Goal: Answer question/provide support

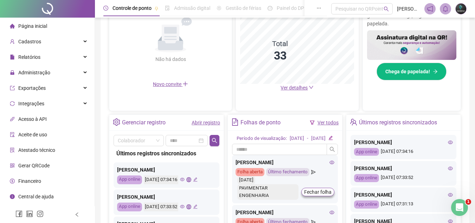
click at [201, 121] on link "Abrir registro" at bounding box center [206, 123] width 28 height 6
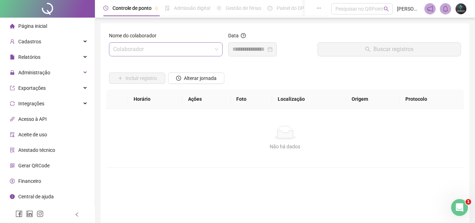
click at [167, 54] on input "search" at bounding box center [162, 49] width 99 height 13
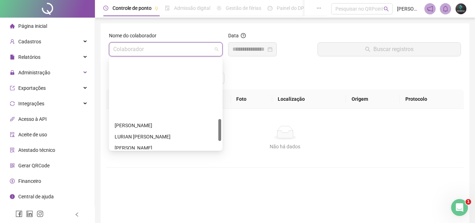
scroll to position [281, 0]
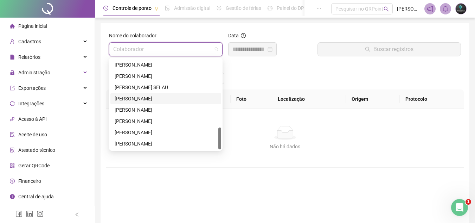
click at [175, 98] on div "[PERSON_NAME]" at bounding box center [166, 99] width 102 height 8
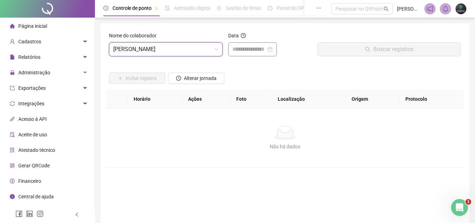
click at [248, 53] on div at bounding box center [252, 49] width 49 height 14
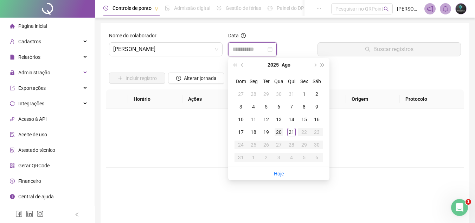
type input "**********"
click at [282, 138] on td "20" at bounding box center [279, 132] width 13 height 13
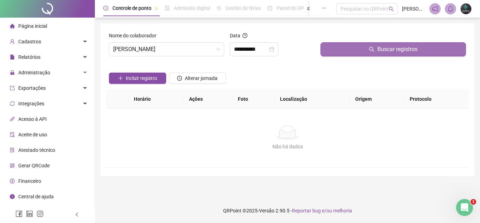
click at [343, 56] on button "Buscar registros" at bounding box center [394, 49] width 146 height 14
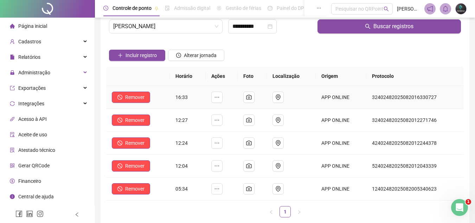
scroll to position [35, 0]
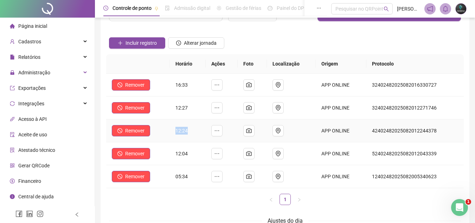
drag, startPoint x: 186, startPoint y: 131, endPoint x: 167, endPoint y: 120, distance: 21.3
click at [167, 124] on tr "Remover 12:24 APP ONLINE 42402482025082012244378" at bounding box center [285, 130] width 358 height 23
drag, startPoint x: 183, startPoint y: 102, endPoint x: 175, endPoint y: 105, distance: 8.0
click at [175, 105] on td "12:27" at bounding box center [188, 107] width 36 height 23
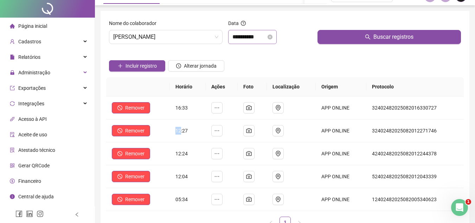
scroll to position [0, 0]
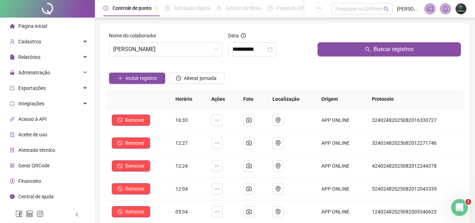
click at [266, 102] on th "Foto" at bounding box center [252, 98] width 29 height 19
click at [35, 24] on span "Página inicial" at bounding box center [32, 26] width 29 height 6
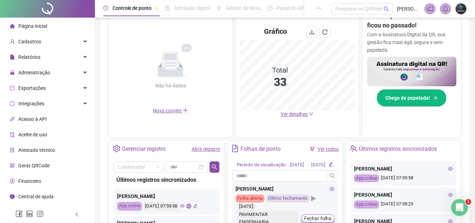
scroll to position [172, 0]
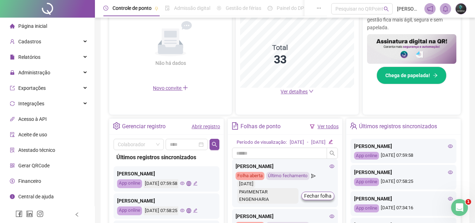
click at [211, 126] on link "Abrir registro" at bounding box center [206, 126] width 28 height 6
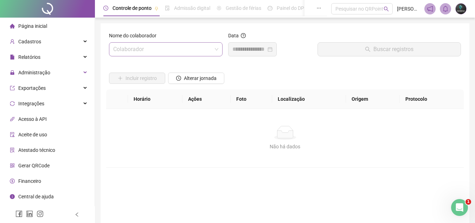
click at [161, 53] on input "search" at bounding box center [162, 49] width 99 height 13
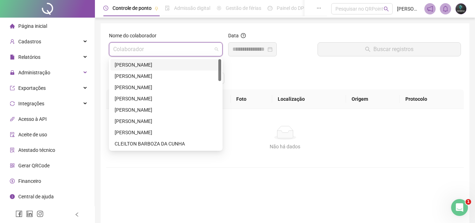
click at [154, 68] on div "[PERSON_NAME]" at bounding box center [166, 65] width 102 height 8
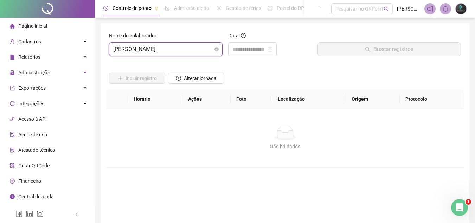
click at [162, 50] on span "[PERSON_NAME]" at bounding box center [165, 49] width 105 height 13
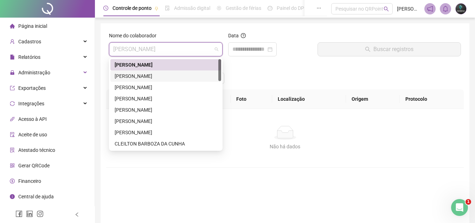
click at [156, 75] on div "[PERSON_NAME]" at bounding box center [166, 76] width 102 height 8
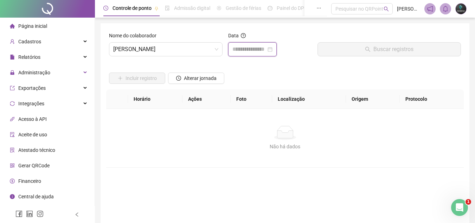
click at [238, 53] on input at bounding box center [249, 49] width 34 height 8
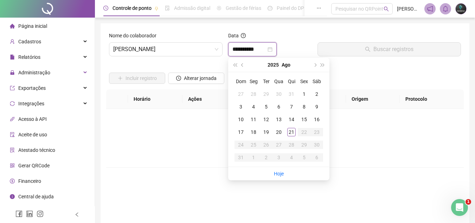
type input "**********"
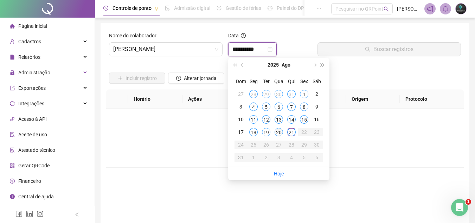
type input "**********"
click at [274, 135] on td "20" at bounding box center [279, 132] width 13 height 13
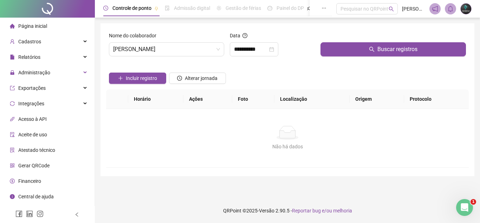
click at [331, 74] on div "Incluir registro Alterar jornada" at bounding box center [288, 75] width 360 height 27
click at [337, 60] on div "Buscar registros" at bounding box center [393, 47] width 151 height 30
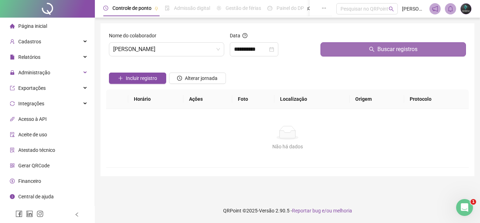
click at [341, 51] on button "Buscar registros" at bounding box center [394, 49] width 146 height 14
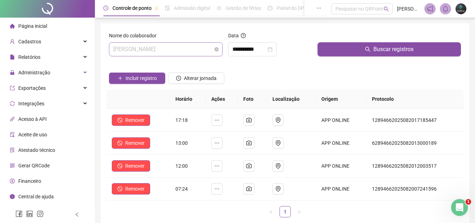
click at [192, 51] on span "[PERSON_NAME]" at bounding box center [165, 49] width 105 height 13
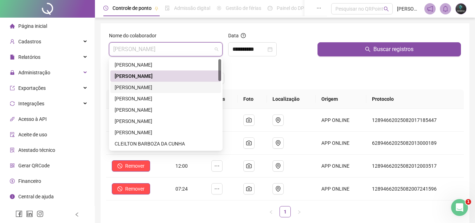
click at [185, 84] on div "[PERSON_NAME]" at bounding box center [166, 87] width 102 height 8
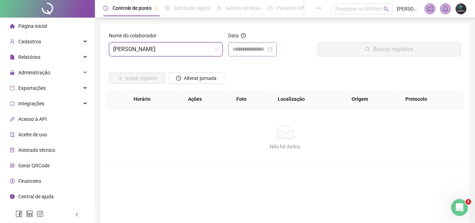
click at [232, 47] on div at bounding box center [252, 49] width 49 height 14
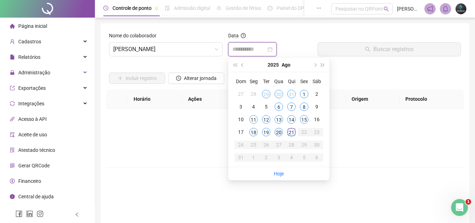
type input "**********"
click at [277, 133] on div "20" at bounding box center [279, 132] width 8 height 8
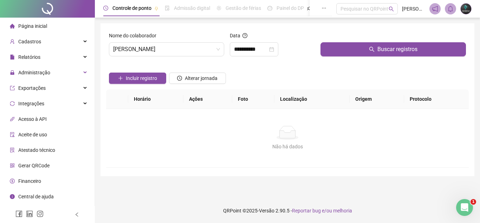
click at [347, 63] on div "Incluir registro Alterar jornada" at bounding box center [288, 75] width 360 height 27
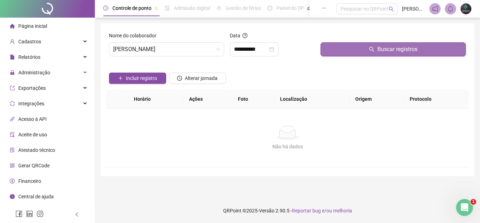
click at [353, 49] on button "Buscar registros" at bounding box center [394, 49] width 146 height 14
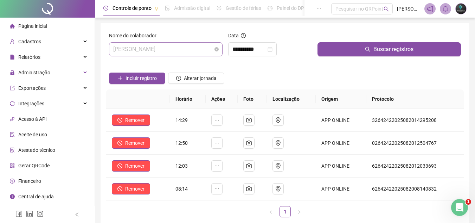
click at [181, 47] on span "[PERSON_NAME]" at bounding box center [165, 49] width 105 height 13
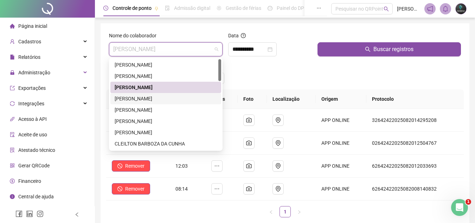
click at [167, 101] on div "[PERSON_NAME]" at bounding box center [166, 99] width 102 height 8
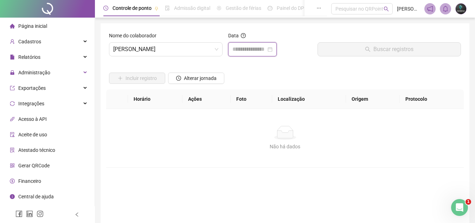
click at [242, 46] on input at bounding box center [249, 49] width 34 height 8
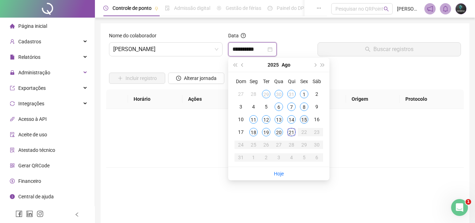
type input "**********"
click at [281, 130] on div "20" at bounding box center [279, 132] width 8 height 8
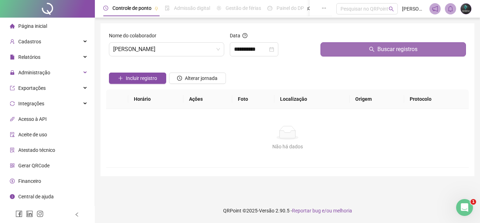
drag, startPoint x: 364, startPoint y: 43, endPoint x: 359, endPoint y: 49, distance: 7.0
click at [363, 44] on button "Buscar registros" at bounding box center [394, 49] width 146 height 14
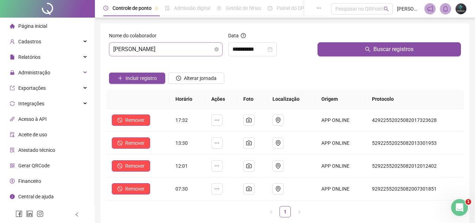
click at [196, 50] on span "[PERSON_NAME]" at bounding box center [165, 49] width 105 height 13
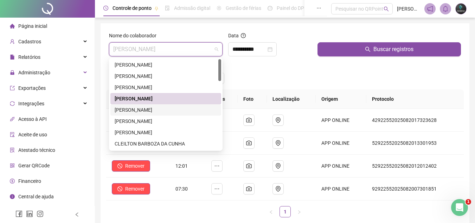
click at [171, 114] on div "[PERSON_NAME]" at bounding box center [165, 109] width 111 height 11
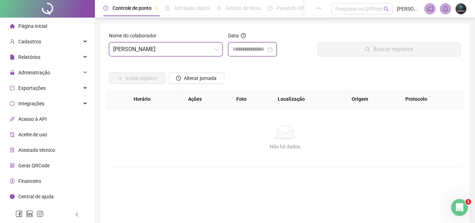
click at [247, 48] on input at bounding box center [249, 49] width 34 height 8
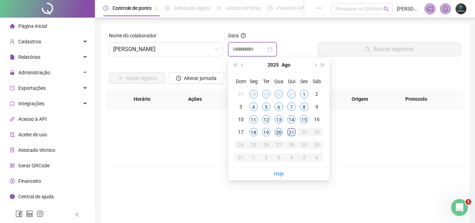
type input "**********"
click at [281, 134] on div "20" at bounding box center [279, 132] width 8 height 8
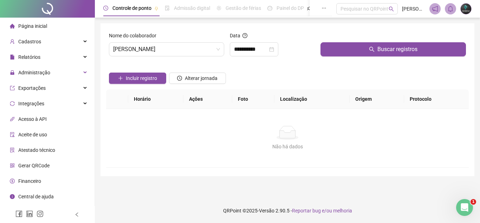
click at [334, 61] on div "Buscar registros" at bounding box center [393, 47] width 151 height 30
drag, startPoint x: 340, startPoint y: 52, endPoint x: 334, endPoint y: 59, distance: 9.2
click at [340, 53] on button "Buscar registros" at bounding box center [394, 49] width 146 height 14
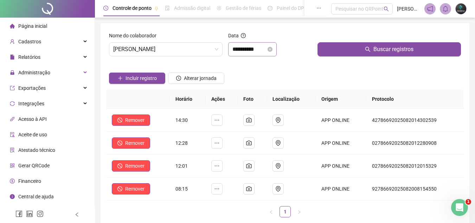
click at [260, 54] on div "**********" at bounding box center [252, 49] width 49 height 14
click at [194, 50] on span "[PERSON_NAME]" at bounding box center [165, 49] width 105 height 13
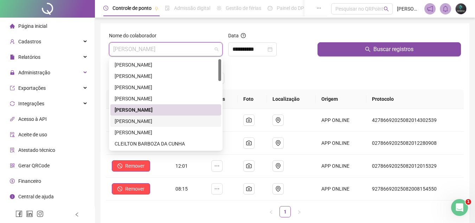
click at [164, 126] on div "[PERSON_NAME]" at bounding box center [165, 120] width 111 height 11
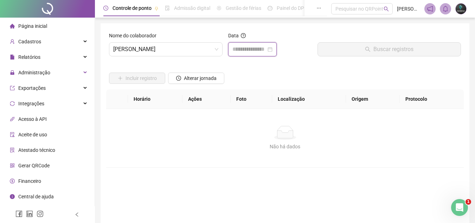
click at [241, 50] on input at bounding box center [249, 49] width 34 height 8
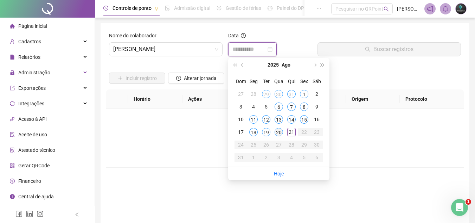
type input "**********"
click at [281, 136] on td "20" at bounding box center [279, 132] width 13 height 13
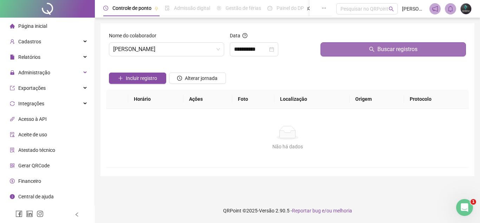
click at [340, 45] on button "Buscar registros" at bounding box center [394, 49] width 146 height 14
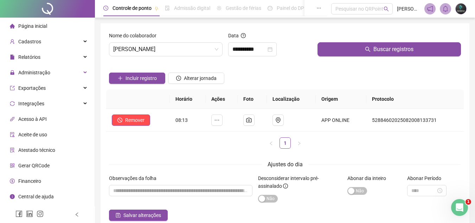
click at [262, 76] on div "Incluir registro Alterar jornada" at bounding box center [285, 75] width 355 height 27
click at [258, 46] on input "**********" at bounding box center [249, 49] width 34 height 8
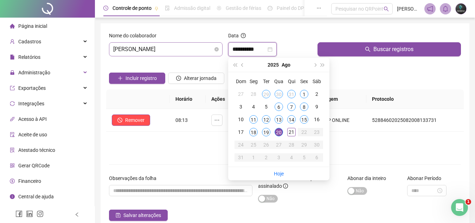
click at [176, 52] on span "[PERSON_NAME]" at bounding box center [165, 49] width 105 height 13
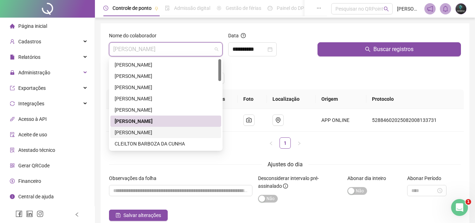
click at [171, 132] on div "[PERSON_NAME]" at bounding box center [166, 132] width 102 height 8
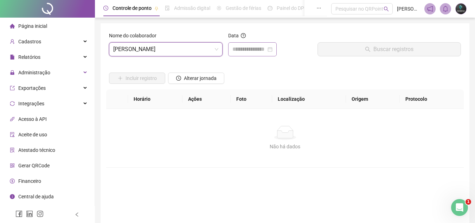
click at [248, 54] on div at bounding box center [252, 49] width 49 height 14
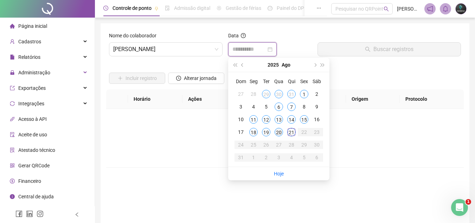
type input "**********"
click at [279, 132] on div "20" at bounding box center [279, 132] width 8 height 8
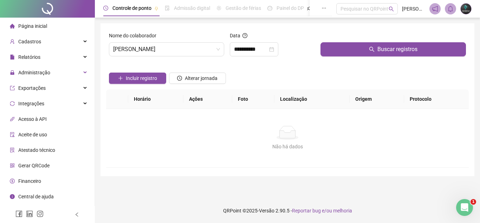
click at [332, 61] on div "Buscar registros" at bounding box center [393, 47] width 151 height 30
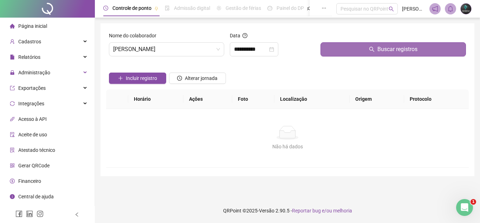
drag, startPoint x: 340, startPoint y: 52, endPoint x: 337, endPoint y: 56, distance: 5.0
click at [340, 52] on button "Buscar registros" at bounding box center [394, 49] width 146 height 14
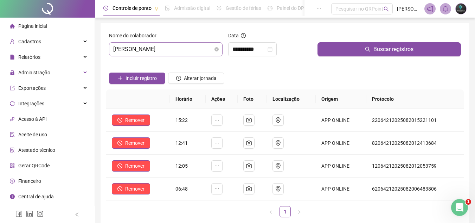
click at [154, 55] on span "[PERSON_NAME]" at bounding box center [165, 49] width 105 height 13
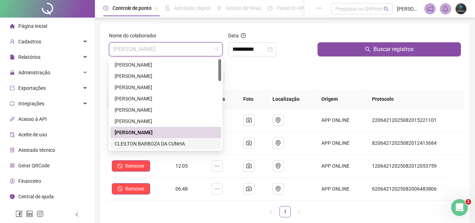
click at [156, 142] on div "CLEILTON BARBOZA DA CUNHA" at bounding box center [166, 144] width 102 height 8
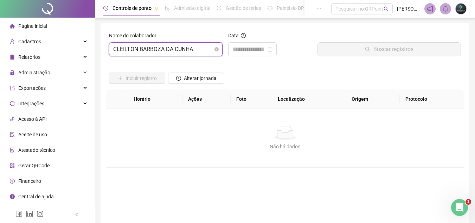
drag, startPoint x: 173, startPoint y: 61, endPoint x: 175, endPoint y: 56, distance: 5.7
click at [173, 60] on div "Nome do colaborador CLEILTON BARBOZA DA CUNHA CLEILTON BARBOZA DA CUNHA" at bounding box center [165, 47] width 119 height 30
click at [177, 52] on span "CLEILTON BARBOZA DA CUNHA" at bounding box center [165, 49] width 105 height 13
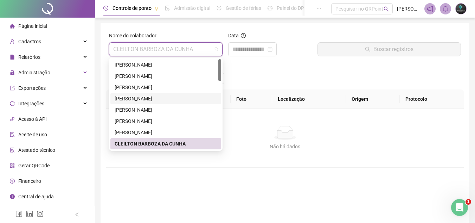
scroll to position [35, 0]
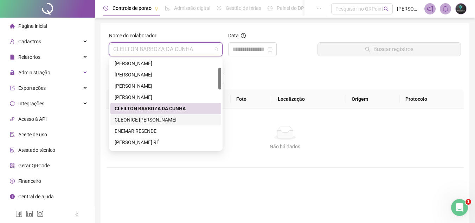
click at [149, 123] on div "CLEONICE [PERSON_NAME]" at bounding box center [166, 120] width 102 height 8
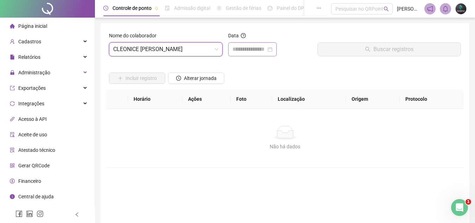
click at [247, 44] on div at bounding box center [252, 49] width 49 height 14
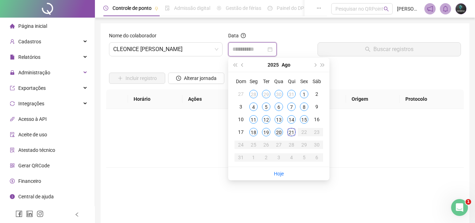
type input "**********"
click at [283, 134] on td "20" at bounding box center [279, 132] width 13 height 13
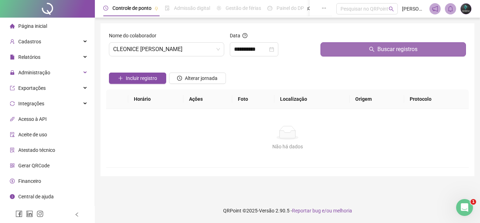
click at [346, 46] on button "Buscar registros" at bounding box center [394, 49] width 146 height 14
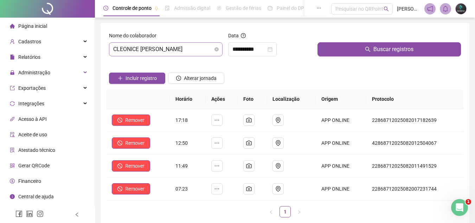
click at [183, 51] on span "CLEONICE [PERSON_NAME]" at bounding box center [165, 49] width 105 height 13
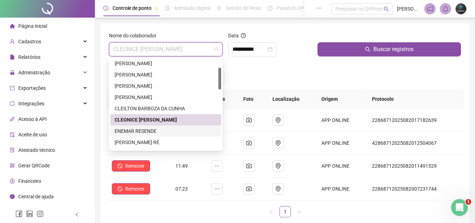
click at [157, 131] on div "ENEMAR RESENDE" at bounding box center [166, 131] width 102 height 8
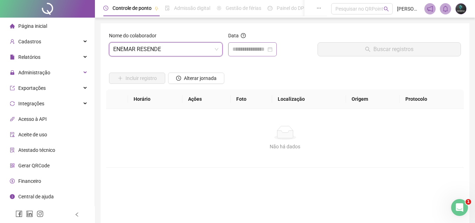
click at [230, 51] on div at bounding box center [252, 49] width 49 height 14
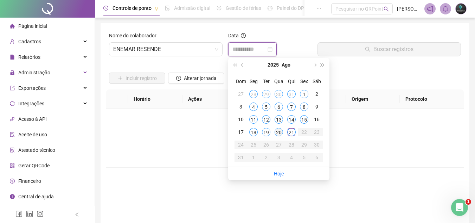
type input "**********"
click at [277, 131] on div "20" at bounding box center [279, 132] width 8 height 8
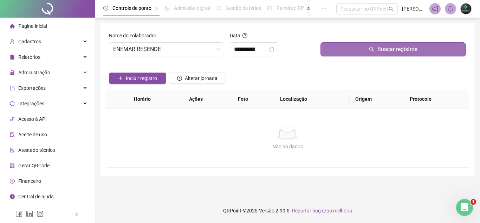
click at [362, 50] on button "Buscar registros" at bounding box center [394, 49] width 146 height 14
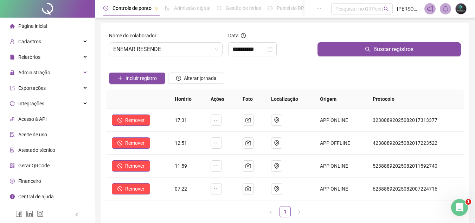
click at [261, 66] on div "Incluir registro Alterar jornada" at bounding box center [285, 75] width 355 height 27
click at [155, 54] on span "ENEMAR RESENDE" at bounding box center [165, 49] width 105 height 13
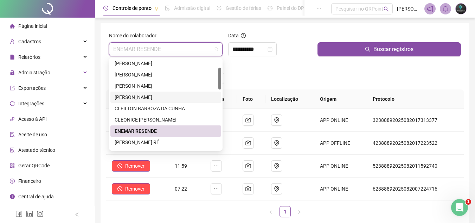
scroll to position [70, 0]
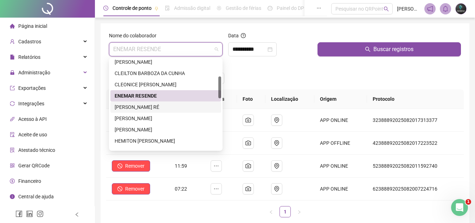
click at [158, 108] on div "[PERSON_NAME] RÉ" at bounding box center [166, 107] width 102 height 8
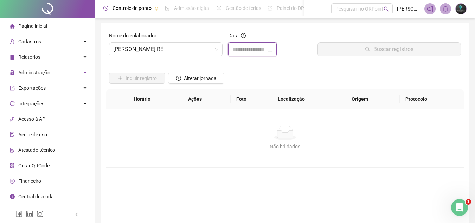
click at [244, 50] on input at bounding box center [249, 49] width 34 height 8
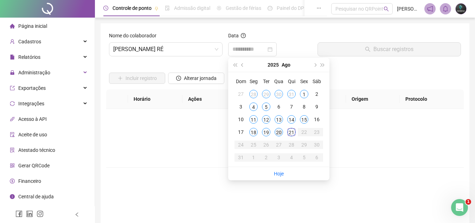
click at [275, 133] on div "20" at bounding box center [279, 132] width 8 height 8
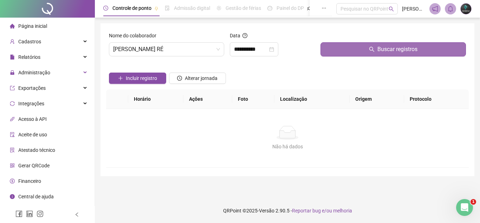
click at [336, 51] on button "Buscar registros" at bounding box center [394, 49] width 146 height 14
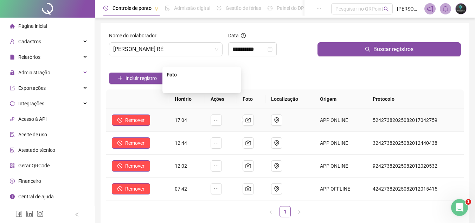
click at [202, 85] on img at bounding box center [202, 85] width 0 height 0
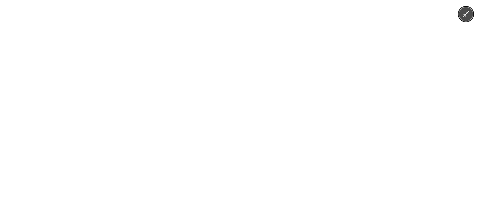
click at [248, 161] on img at bounding box center [240, 111] width 103 height 223
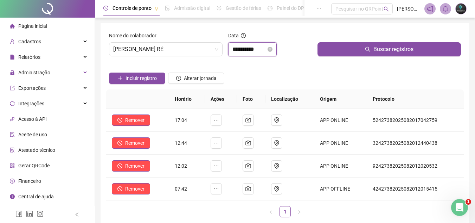
click at [253, 50] on input "**********" at bounding box center [249, 49] width 34 height 8
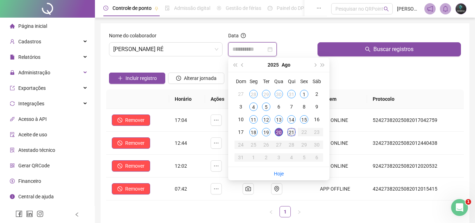
type input "**********"
click at [291, 132] on div "21" at bounding box center [291, 132] width 8 height 8
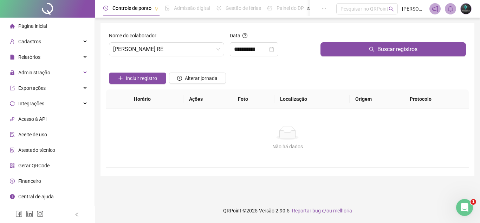
click at [330, 57] on div "Buscar registros" at bounding box center [393, 47] width 151 height 30
drag, startPoint x: 335, startPoint y: 52, endPoint x: 289, endPoint y: 91, distance: 60.4
click at [334, 53] on button "Buscar registros" at bounding box center [394, 49] width 146 height 14
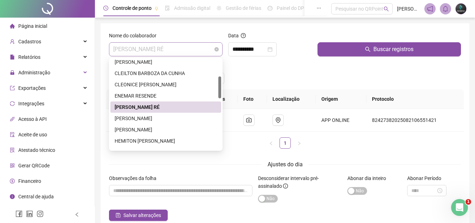
click at [199, 51] on span "[PERSON_NAME] RÉ" at bounding box center [165, 49] width 105 height 13
drag, startPoint x: 154, startPoint y: 118, endPoint x: 195, endPoint y: 87, distance: 51.0
click at [155, 117] on div "[PERSON_NAME]" at bounding box center [166, 118] width 102 height 8
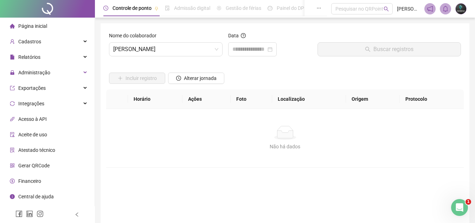
click at [249, 41] on div "Data" at bounding box center [270, 37] width 84 height 11
click at [249, 48] on input at bounding box center [249, 49] width 34 height 8
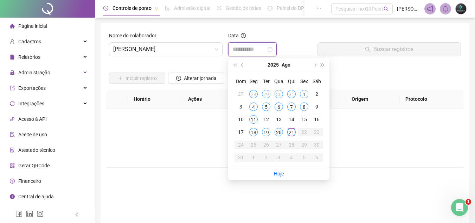
type input "**********"
click at [277, 135] on div "20" at bounding box center [279, 132] width 8 height 8
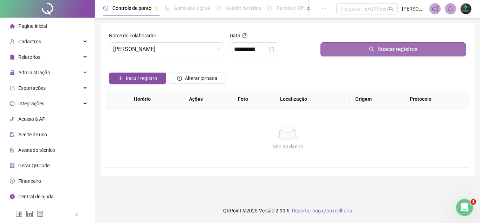
click at [346, 43] on button "Buscar registros" at bounding box center [394, 49] width 146 height 14
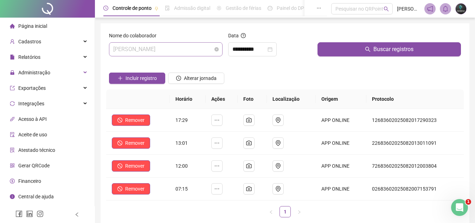
drag, startPoint x: 187, startPoint y: 48, endPoint x: 187, endPoint y: 52, distance: 4.2
click at [187, 48] on span "[PERSON_NAME]" at bounding box center [165, 49] width 105 height 13
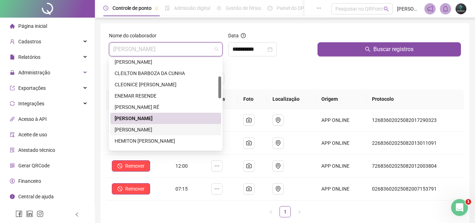
click at [163, 129] on div "[PERSON_NAME]" at bounding box center [166, 130] width 102 height 8
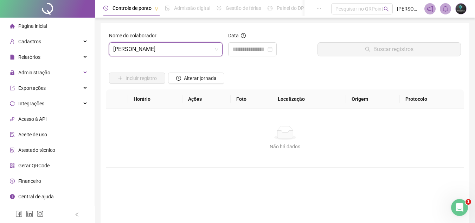
click at [230, 66] on div "Incluir registro Alterar jornada" at bounding box center [285, 75] width 355 height 27
click at [241, 54] on div at bounding box center [252, 49] width 49 height 14
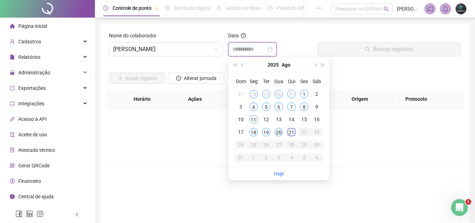
type input "**********"
click at [281, 133] on div "20" at bounding box center [279, 132] width 8 height 8
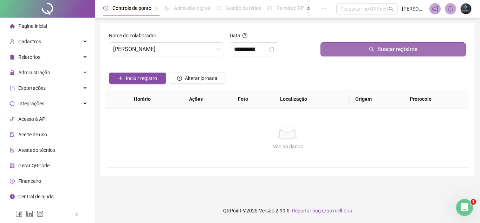
drag, startPoint x: 341, startPoint y: 55, endPoint x: 347, endPoint y: 49, distance: 8.0
click at [342, 54] on button "Buscar registros" at bounding box center [394, 49] width 146 height 14
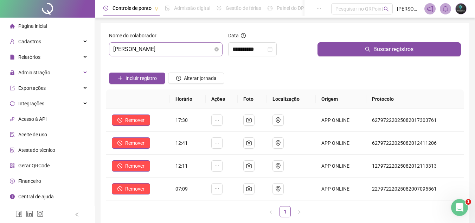
click at [195, 46] on span "[PERSON_NAME]" at bounding box center [165, 49] width 105 height 13
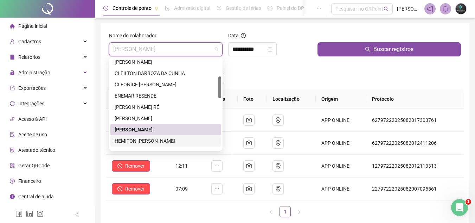
click at [181, 140] on div "HEMITON [PERSON_NAME]" at bounding box center [166, 141] width 102 height 8
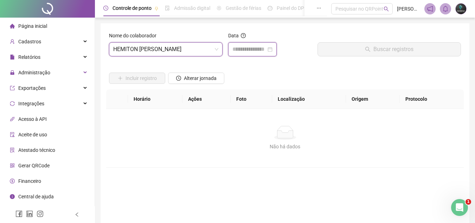
click at [239, 49] on input at bounding box center [249, 49] width 34 height 8
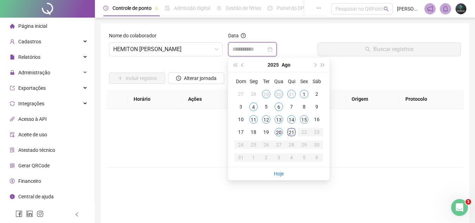
type input "**********"
click at [278, 134] on div "20" at bounding box center [279, 132] width 8 height 8
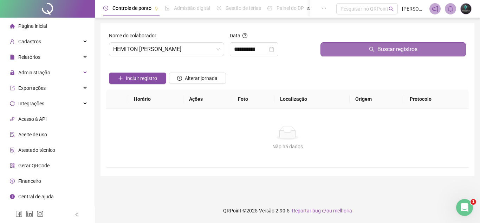
click at [343, 44] on button "Buscar registros" at bounding box center [394, 49] width 146 height 14
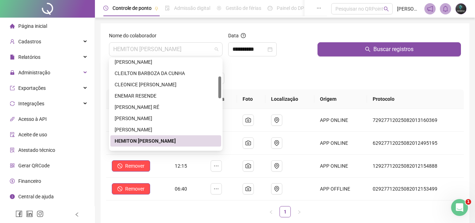
drag, startPoint x: 195, startPoint y: 52, endPoint x: 192, endPoint y: 60, distance: 8.5
click at [195, 52] on span "HEMITON [PERSON_NAME]" at bounding box center [165, 49] width 105 height 13
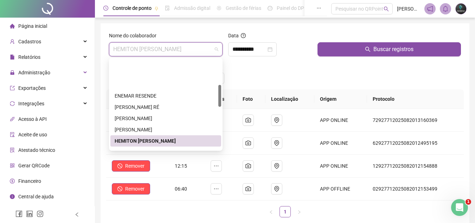
scroll to position [106, 0]
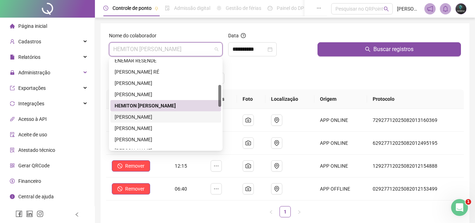
click at [169, 118] on div "[PERSON_NAME]" at bounding box center [166, 117] width 102 height 8
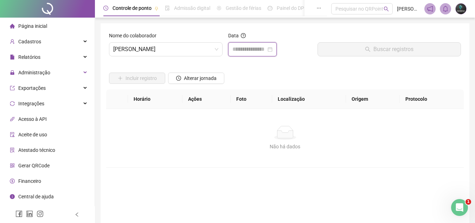
click at [257, 45] on input at bounding box center [249, 49] width 34 height 8
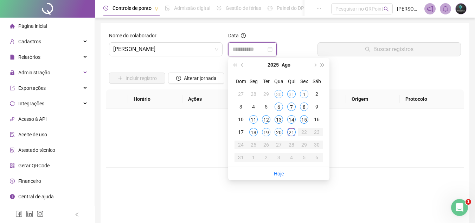
type input "**********"
click at [279, 139] on td "27" at bounding box center [279, 144] width 13 height 13
type input "**********"
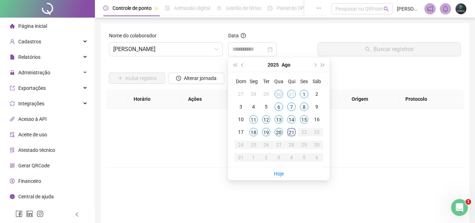
click at [277, 131] on div "20" at bounding box center [279, 132] width 8 height 8
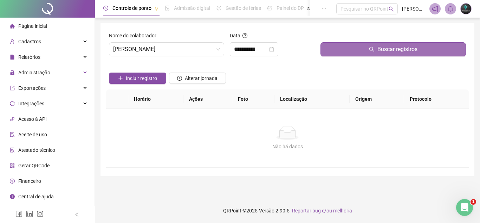
drag, startPoint x: 334, startPoint y: 69, endPoint x: 343, endPoint y: 51, distance: 20.1
click at [334, 68] on div "Incluir registro Alterar jornada" at bounding box center [288, 75] width 360 height 27
click at [344, 49] on button "Buscar registros" at bounding box center [394, 49] width 146 height 14
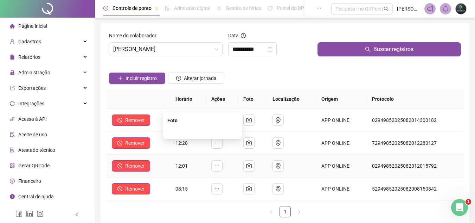
click at [203, 131] on img at bounding box center [203, 131] width 0 height 0
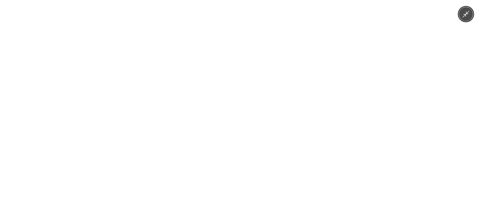
click at [212, 166] on img at bounding box center [240, 111] width 167 height 223
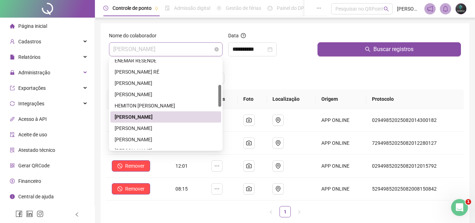
click at [186, 49] on span "[PERSON_NAME]" at bounding box center [165, 49] width 105 height 13
click at [151, 127] on div "[PERSON_NAME]" at bounding box center [166, 128] width 102 height 8
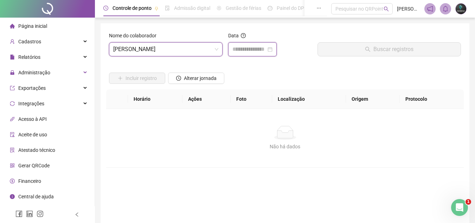
click at [245, 51] on input at bounding box center [249, 49] width 34 height 8
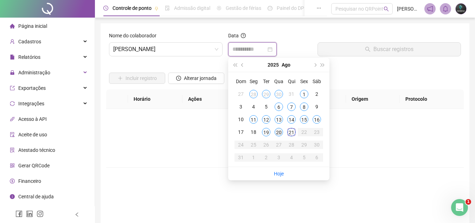
type input "**********"
click at [276, 132] on div "20" at bounding box center [279, 132] width 8 height 8
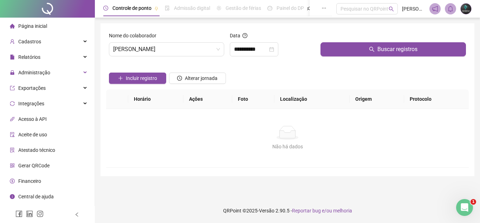
click at [346, 58] on div "Buscar registros" at bounding box center [393, 47] width 151 height 30
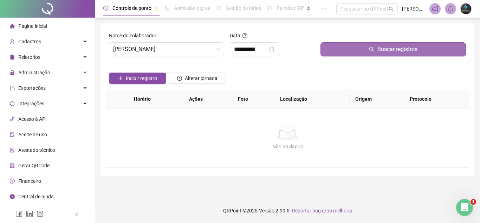
click at [349, 53] on button "Buscar registros" at bounding box center [394, 49] width 146 height 14
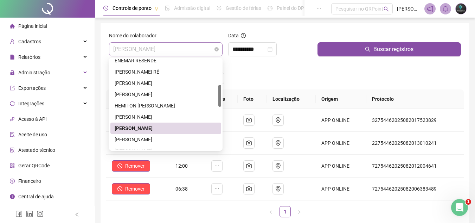
click at [186, 51] on span "[PERSON_NAME]" at bounding box center [165, 49] width 105 height 13
click at [165, 138] on div "[PERSON_NAME]" at bounding box center [166, 139] width 102 height 8
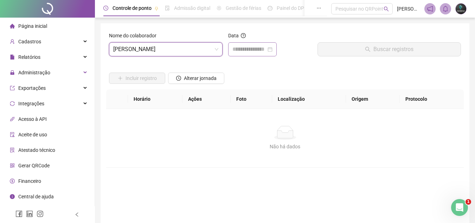
drag, startPoint x: 245, startPoint y: 57, endPoint x: 250, endPoint y: 52, distance: 7.5
click at [245, 57] on div "Data" at bounding box center [269, 47] width 89 height 30
click at [251, 51] on input at bounding box center [249, 49] width 34 height 8
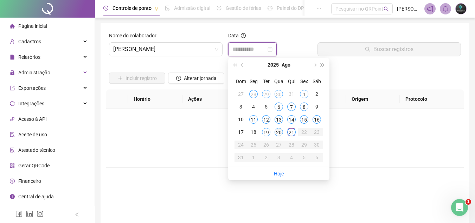
type input "**********"
click at [277, 129] on div "20" at bounding box center [279, 132] width 8 height 8
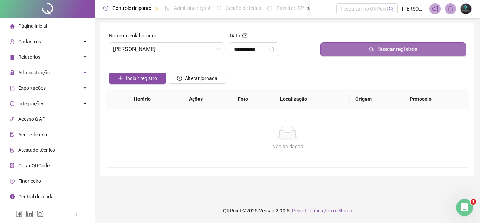
click at [346, 46] on button "Buscar registros" at bounding box center [394, 49] width 146 height 14
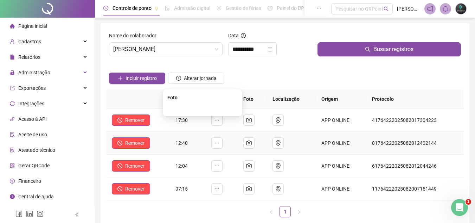
click at [203, 108] on img at bounding box center [203, 108] width 0 height 0
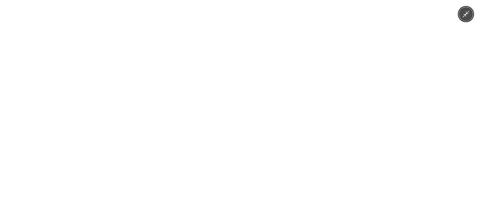
click at [257, 180] on img at bounding box center [240, 111] width 167 height 223
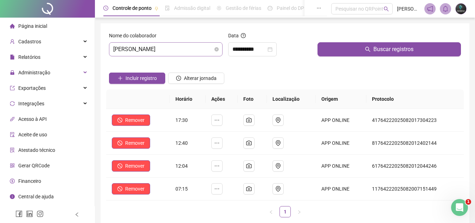
click at [188, 50] on span "[PERSON_NAME]" at bounding box center [165, 49] width 105 height 13
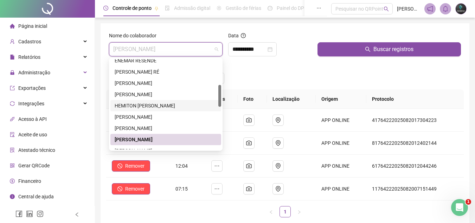
scroll to position [141, 0]
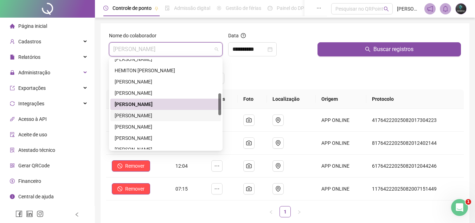
click at [177, 115] on div "[PERSON_NAME]" at bounding box center [166, 115] width 102 height 8
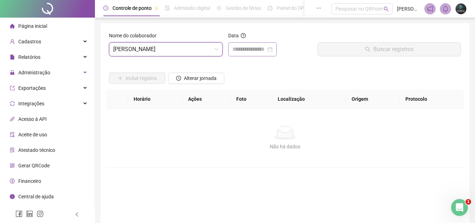
click at [253, 44] on div at bounding box center [252, 49] width 49 height 14
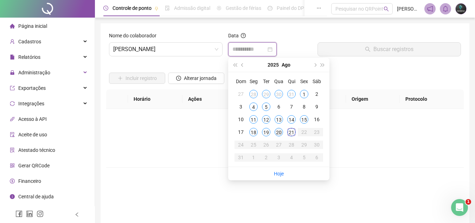
type input "**********"
click at [279, 132] on div "20" at bounding box center [279, 132] width 8 height 8
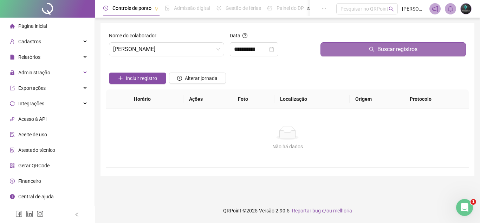
click at [346, 49] on button "Buscar registros" at bounding box center [394, 49] width 146 height 14
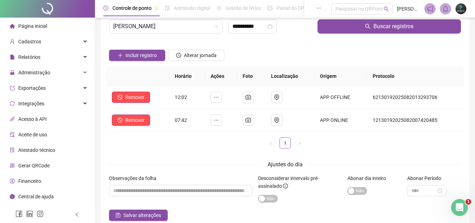
scroll to position [59, 0]
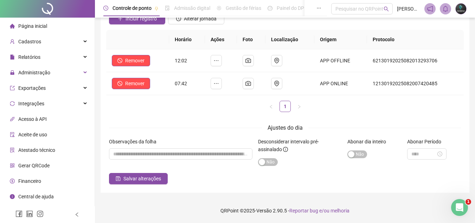
click at [197, 161] on div "Observações da folha" at bounding box center [180, 155] width 149 height 35
click at [202, 153] on input "textarea" at bounding box center [180, 153] width 143 height 11
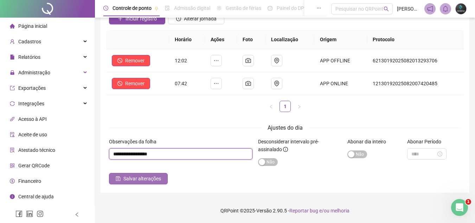
type input "**********"
click at [147, 183] on button "Salvar alterações" at bounding box center [138, 178] width 59 height 11
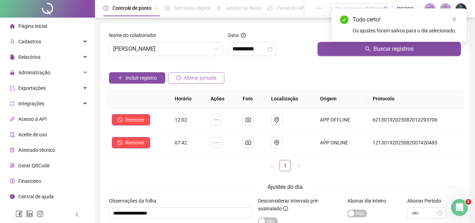
scroll to position [0, 0]
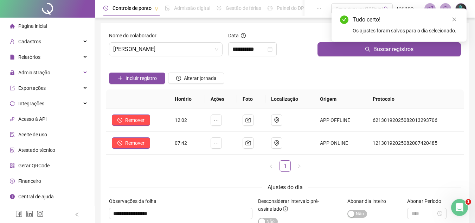
click at [247, 59] on div "**********" at bounding box center [269, 47] width 89 height 30
click at [251, 55] on div "**********" at bounding box center [252, 49] width 49 height 14
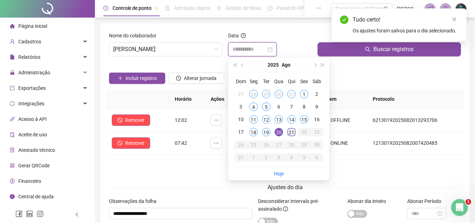
type input "**********"
click at [287, 134] on td "21" at bounding box center [291, 132] width 13 height 13
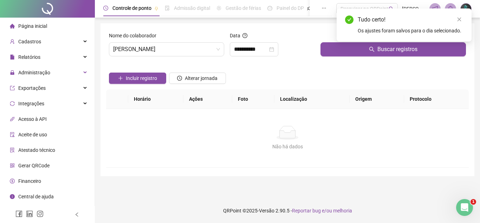
click at [340, 56] on div "Buscar registros" at bounding box center [393, 47] width 151 height 30
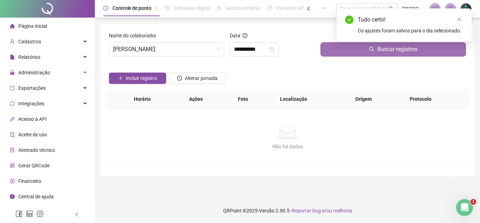
click at [343, 51] on button "Buscar registros" at bounding box center [394, 49] width 146 height 14
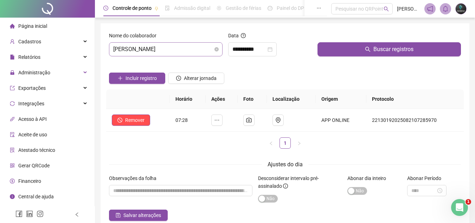
click at [189, 58] on div "Nome do colaborador [PERSON_NAME]" at bounding box center [165, 47] width 119 height 30
click at [189, 53] on span "[PERSON_NAME]" at bounding box center [165, 49] width 105 height 13
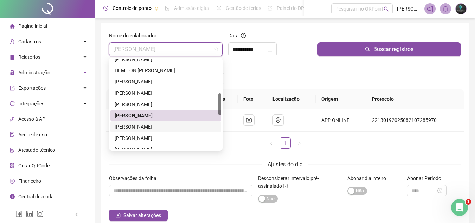
click at [155, 126] on div "[PERSON_NAME]" at bounding box center [166, 127] width 102 height 8
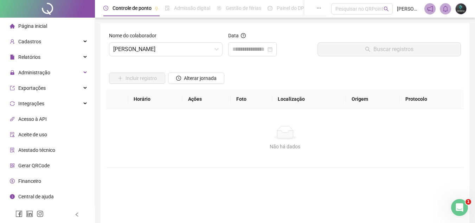
drag, startPoint x: 238, startPoint y: 64, endPoint x: 247, endPoint y: 57, distance: 11.0
click at [238, 64] on div "Incluir registro Alterar jornada" at bounding box center [285, 75] width 355 height 27
click at [251, 54] on div at bounding box center [252, 49] width 49 height 14
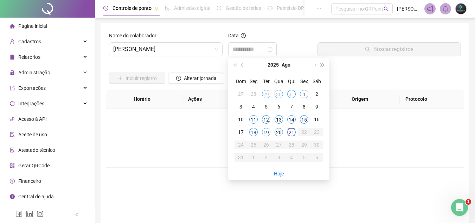
click at [277, 133] on div "20" at bounding box center [279, 132] width 8 height 8
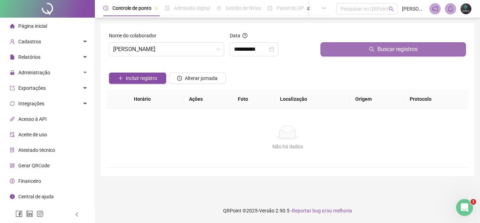
click at [351, 53] on button "Buscar registros" at bounding box center [394, 49] width 146 height 14
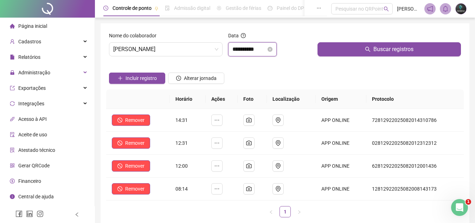
click at [235, 47] on input "**********" at bounding box center [249, 49] width 34 height 8
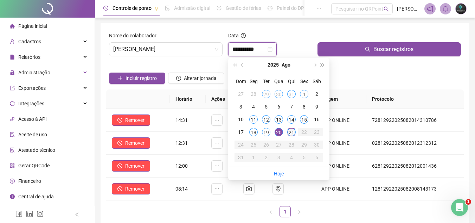
type input "**********"
click at [294, 133] on div "21" at bounding box center [291, 132] width 8 height 8
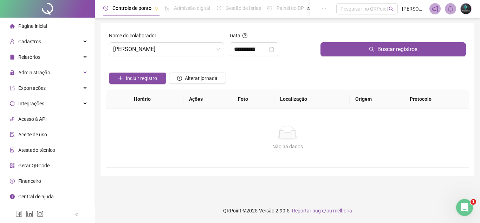
click at [341, 58] on div "Buscar registros" at bounding box center [393, 47] width 151 height 30
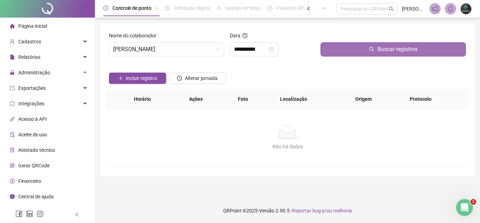
click at [343, 55] on button "Buscar registros" at bounding box center [394, 49] width 146 height 14
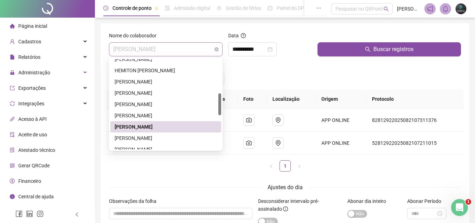
click at [177, 55] on span "[PERSON_NAME]" at bounding box center [165, 49] width 105 height 13
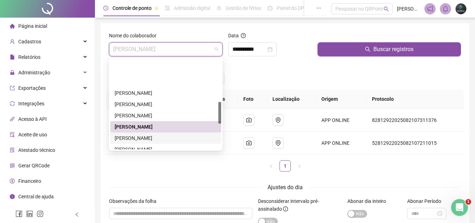
scroll to position [176, 0]
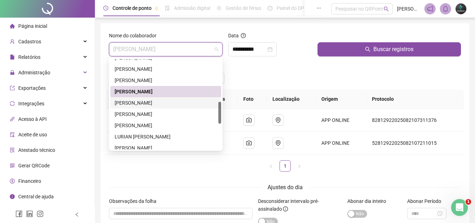
click at [158, 102] on div "[PERSON_NAME]" at bounding box center [166, 103] width 102 height 8
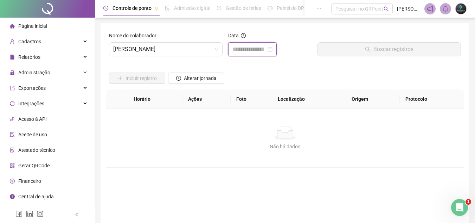
click at [236, 53] on input at bounding box center [249, 49] width 34 height 8
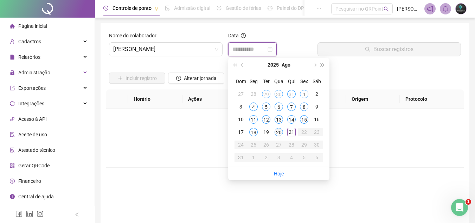
type input "**********"
click at [280, 132] on div "20" at bounding box center [279, 132] width 8 height 8
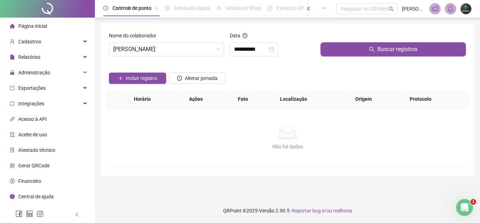
click at [351, 58] on div "Buscar registros" at bounding box center [393, 47] width 151 height 30
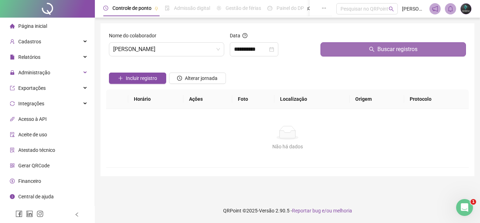
click at [357, 53] on button "Buscar registros" at bounding box center [394, 49] width 146 height 14
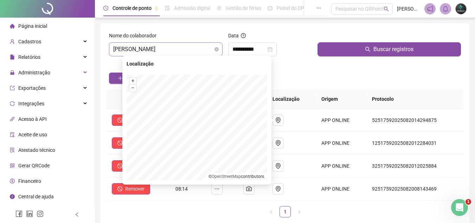
click at [185, 52] on span "[PERSON_NAME]" at bounding box center [165, 49] width 105 height 13
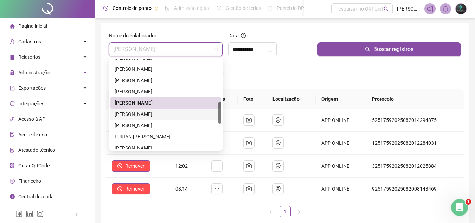
click at [166, 113] on div "[PERSON_NAME]" at bounding box center [166, 114] width 102 height 8
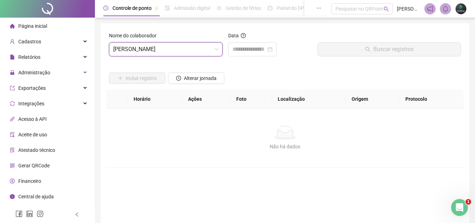
click at [259, 59] on div "Data" at bounding box center [269, 47] width 89 height 30
click at [263, 53] on div at bounding box center [252, 49] width 49 height 14
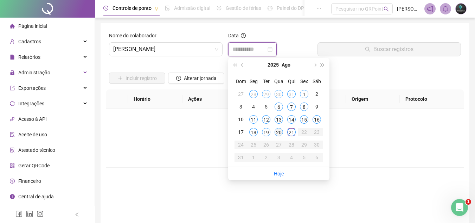
type input "**********"
click at [279, 130] on div "20" at bounding box center [279, 132] width 8 height 8
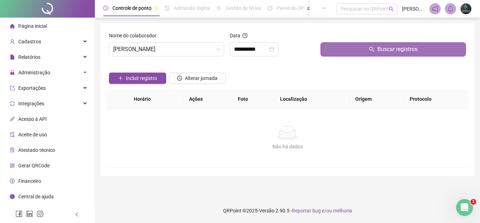
click at [341, 55] on button "Buscar registros" at bounding box center [394, 49] width 146 height 14
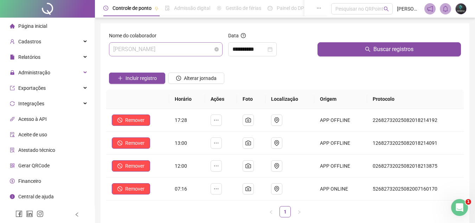
click at [184, 50] on span "[PERSON_NAME]" at bounding box center [165, 49] width 105 height 13
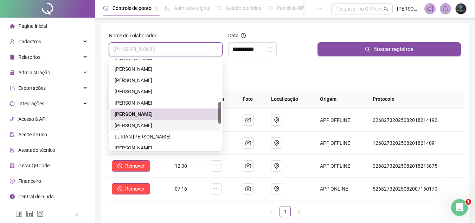
click at [161, 127] on div "[PERSON_NAME]" at bounding box center [166, 125] width 102 height 8
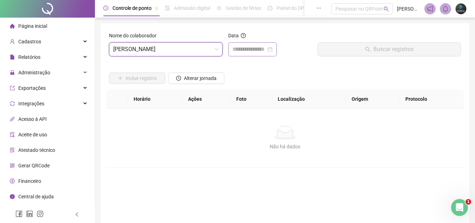
click at [237, 56] on div at bounding box center [252, 49] width 49 height 14
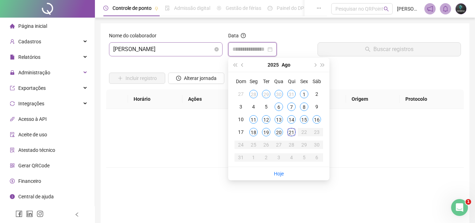
click at [185, 51] on span "[PERSON_NAME]" at bounding box center [165, 49] width 105 height 13
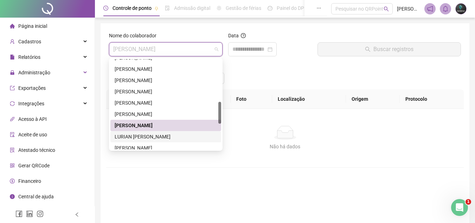
click at [155, 134] on div "LURIAN [PERSON_NAME]" at bounding box center [166, 137] width 102 height 8
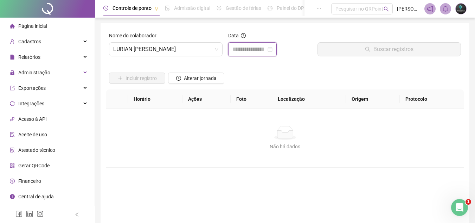
click at [250, 48] on input at bounding box center [249, 49] width 34 height 8
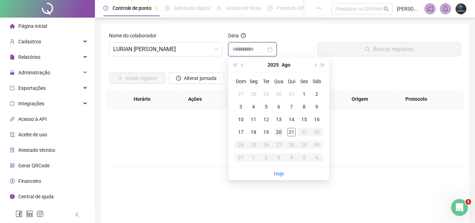
type input "**********"
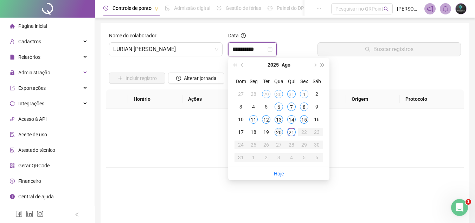
type input "**********"
click at [280, 132] on div "20" at bounding box center [279, 132] width 8 height 8
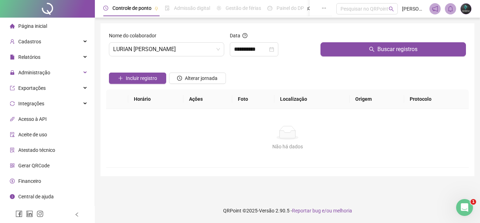
click at [343, 63] on div "Incluir registro Alterar jornada" at bounding box center [288, 75] width 360 height 27
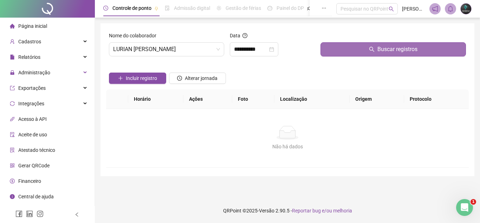
click at [348, 51] on button "Buscar registros" at bounding box center [394, 49] width 146 height 14
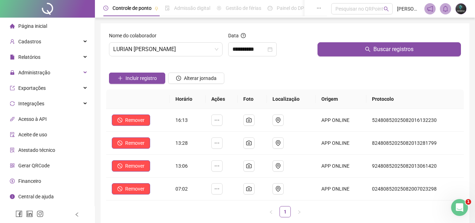
click at [180, 64] on div at bounding box center [196, 67] width 56 height 11
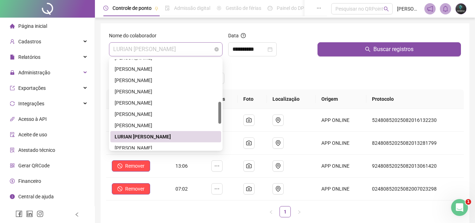
click at [188, 54] on span "LURIAN [PERSON_NAME]" at bounding box center [165, 49] width 105 height 13
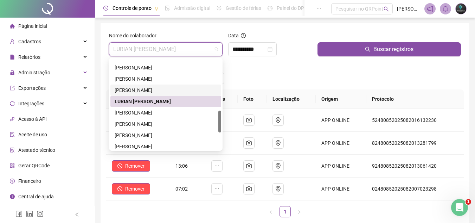
click at [279, 72] on div "Incluir registro Alterar jornada" at bounding box center [285, 75] width 355 height 27
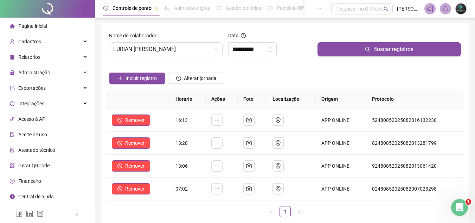
click at [197, 39] on div "Nome do colaborador" at bounding box center [166, 37] width 114 height 11
click at [194, 44] on span "LURIAN [PERSON_NAME]" at bounding box center [165, 49] width 105 height 13
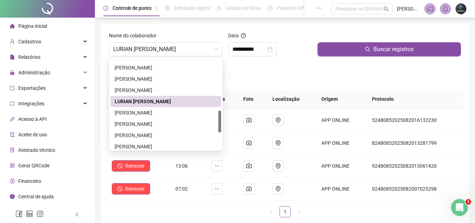
click at [244, 71] on div "Incluir registro Alterar jornada" at bounding box center [285, 75] width 355 height 27
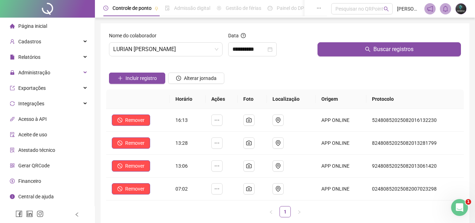
click at [204, 59] on div "Nome do colaborador LURIAN [PERSON_NAME]" at bounding box center [165, 47] width 119 height 30
click at [202, 52] on span "LURIAN [PERSON_NAME]" at bounding box center [165, 49] width 105 height 13
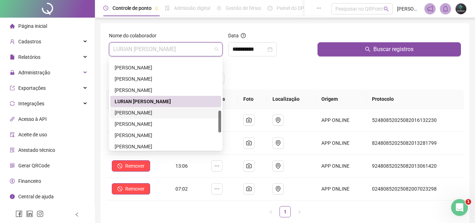
click at [169, 113] on div "[PERSON_NAME]" at bounding box center [166, 113] width 102 height 8
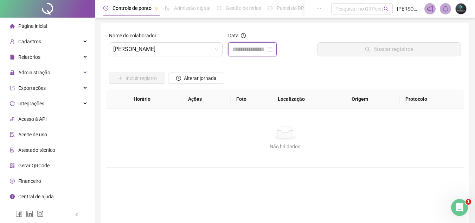
click at [263, 54] on div at bounding box center [252, 49] width 49 height 14
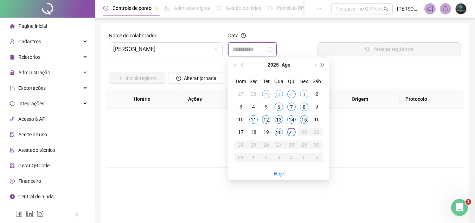
type input "**********"
click at [279, 135] on div "20" at bounding box center [279, 132] width 8 height 8
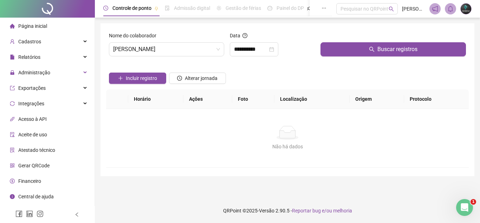
click at [320, 60] on div "Buscar registros" at bounding box center [393, 47] width 151 height 30
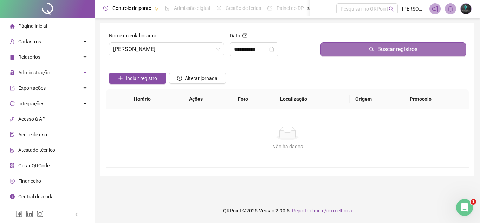
click at [325, 55] on button "Buscar registros" at bounding box center [394, 49] width 146 height 14
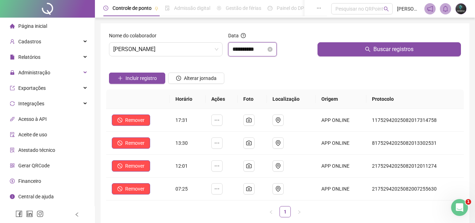
click at [255, 51] on input "**********" at bounding box center [249, 49] width 34 height 8
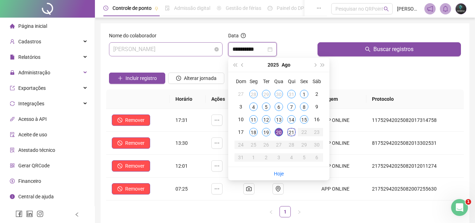
click at [173, 53] on span "[PERSON_NAME]" at bounding box center [165, 49] width 105 height 13
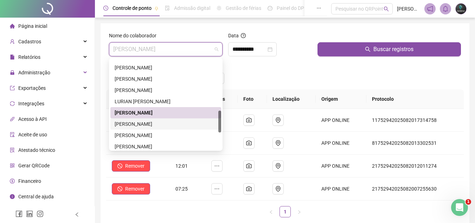
click at [197, 124] on div "[PERSON_NAME]" at bounding box center [166, 124] width 102 height 8
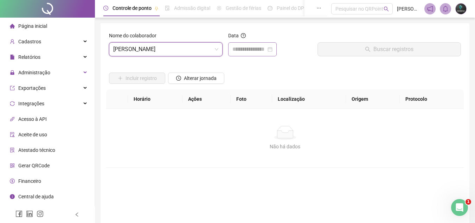
click at [249, 44] on div at bounding box center [252, 49] width 49 height 14
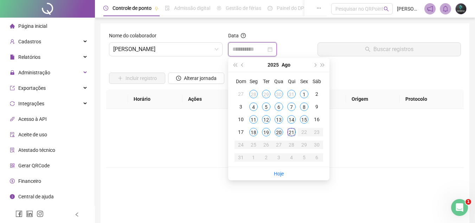
type input "**********"
click at [279, 133] on div "20" at bounding box center [279, 132] width 8 height 8
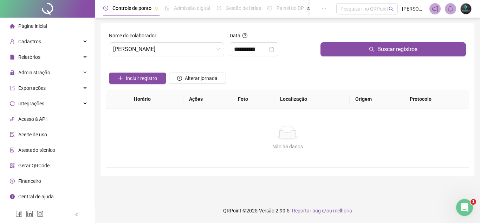
click at [335, 63] on div "Incluir registro Alterar jornada" at bounding box center [288, 75] width 360 height 27
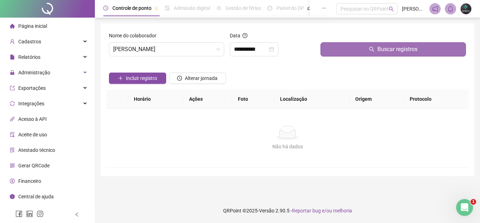
click at [340, 51] on button "Buscar registros" at bounding box center [394, 49] width 146 height 14
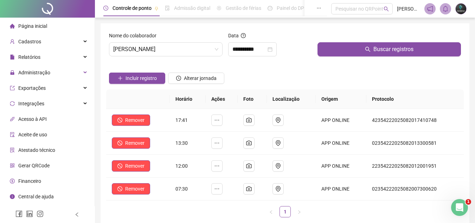
click at [183, 62] on div at bounding box center [196, 67] width 56 height 11
click at [185, 50] on span "[PERSON_NAME]" at bounding box center [165, 49] width 105 height 13
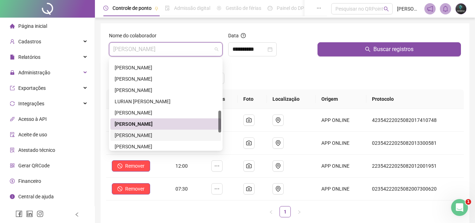
click at [163, 133] on div "[PERSON_NAME]" at bounding box center [166, 135] width 102 height 8
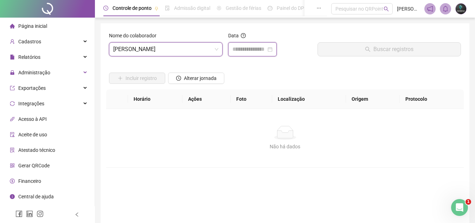
click at [238, 49] on input at bounding box center [249, 49] width 34 height 8
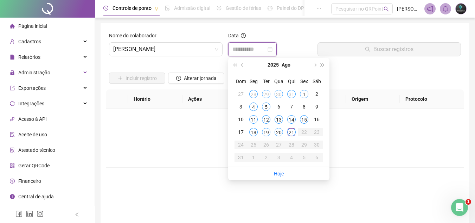
type input "**********"
click at [280, 133] on div "20" at bounding box center [279, 132] width 8 height 8
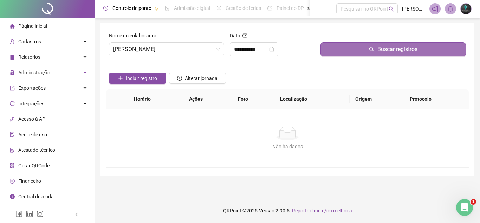
click at [324, 53] on button "Buscar registros" at bounding box center [394, 49] width 146 height 14
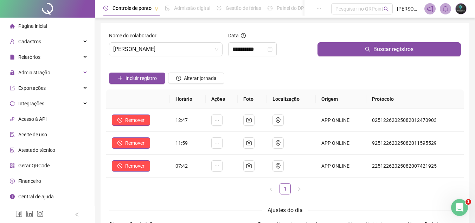
click at [193, 66] on div at bounding box center [196, 67] width 56 height 11
click at [194, 60] on div "Nome do colaborador [PERSON_NAME]" at bounding box center [165, 47] width 119 height 30
drag, startPoint x: 194, startPoint y: 57, endPoint x: 193, endPoint y: 64, distance: 7.5
click at [194, 58] on div "Nome do colaborador [PERSON_NAME]" at bounding box center [165, 47] width 119 height 30
click at [198, 40] on div "Nome do colaborador" at bounding box center [166, 37] width 114 height 11
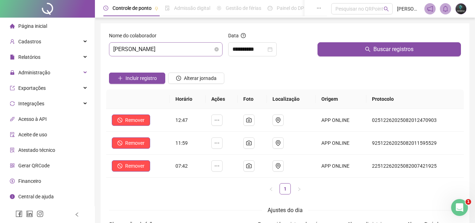
click at [194, 47] on span "[PERSON_NAME]" at bounding box center [165, 49] width 105 height 13
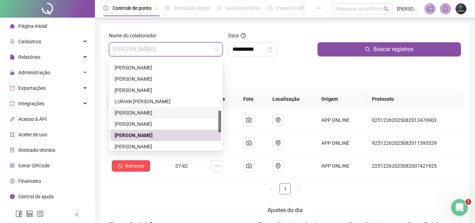
scroll to position [246, 0]
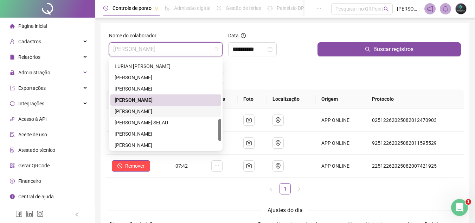
click at [172, 110] on div "[PERSON_NAME]" at bounding box center [166, 111] width 102 height 8
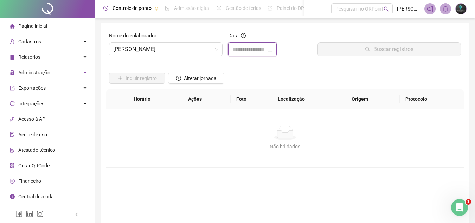
click at [255, 48] on input at bounding box center [249, 49] width 34 height 8
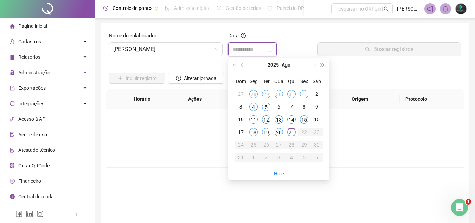
type input "**********"
click at [277, 131] on div "20" at bounding box center [279, 132] width 8 height 8
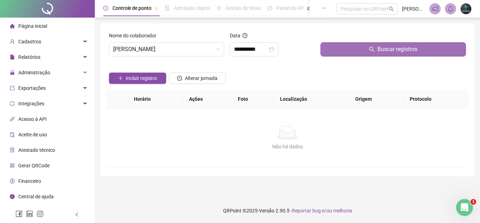
click at [354, 56] on button "Buscar registros" at bounding box center [394, 49] width 146 height 14
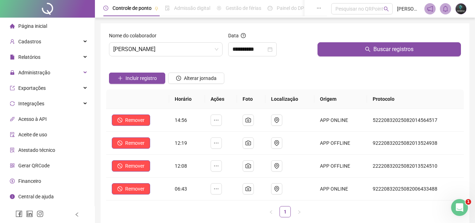
click at [152, 72] on div at bounding box center [137, 67] width 56 height 11
click at [160, 64] on div at bounding box center [137, 67] width 56 height 11
drag, startPoint x: 168, startPoint y: 60, endPoint x: 174, endPoint y: 53, distance: 8.2
click at [169, 59] on div "Nome do colaborador [PERSON_NAME]" at bounding box center [165, 47] width 119 height 30
click at [177, 49] on span "[PERSON_NAME]" at bounding box center [165, 49] width 105 height 13
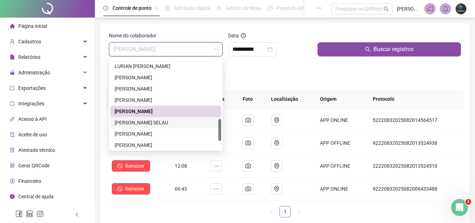
click at [155, 127] on div "[PERSON_NAME] SELAU" at bounding box center [165, 122] width 111 height 11
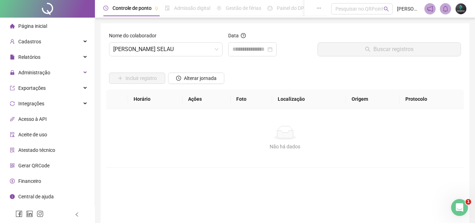
click at [241, 40] on div "Data" at bounding box center [270, 37] width 84 height 11
click at [239, 50] on input at bounding box center [249, 49] width 34 height 8
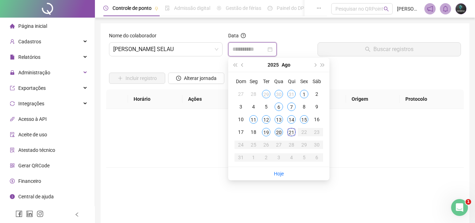
type input "**********"
click at [279, 135] on div "20" at bounding box center [279, 132] width 8 height 8
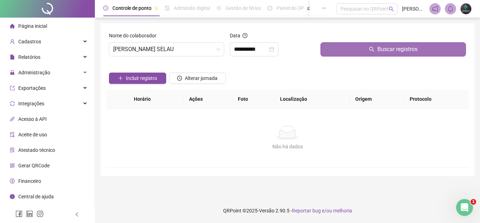
click at [334, 48] on button "Buscar registros" at bounding box center [394, 49] width 146 height 14
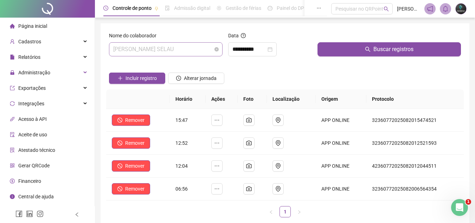
click at [195, 50] on span "[PERSON_NAME] SELAU" at bounding box center [165, 49] width 105 height 13
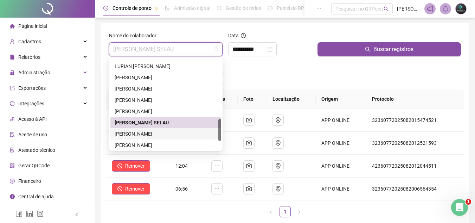
click at [163, 132] on div "[PERSON_NAME]" at bounding box center [166, 134] width 102 height 8
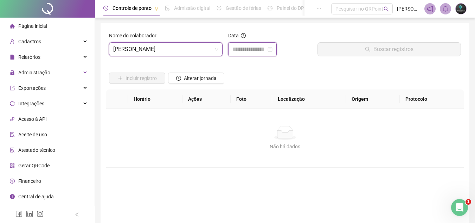
click at [248, 45] on input at bounding box center [249, 49] width 34 height 8
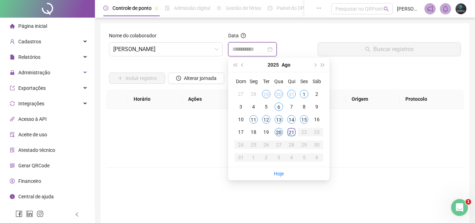
type input "**********"
click at [282, 134] on div "20" at bounding box center [279, 132] width 8 height 8
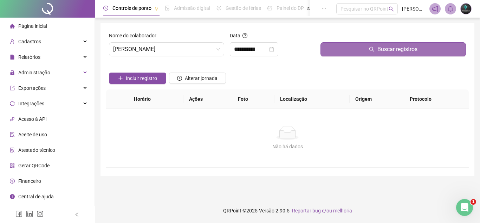
click at [351, 45] on button "Buscar registros" at bounding box center [394, 49] width 146 height 14
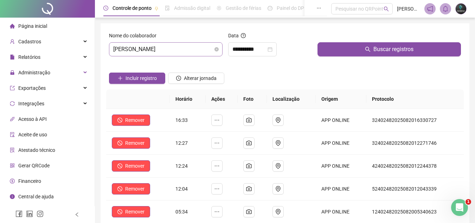
click at [204, 53] on span "[PERSON_NAME]" at bounding box center [165, 49] width 105 height 13
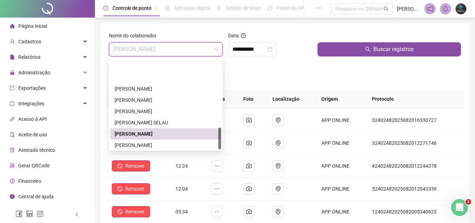
scroll to position [281, 0]
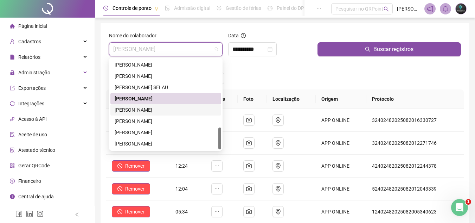
drag, startPoint x: 174, startPoint y: 111, endPoint x: 191, endPoint y: 90, distance: 27.0
click at [175, 109] on div "[PERSON_NAME]" at bounding box center [166, 110] width 102 height 8
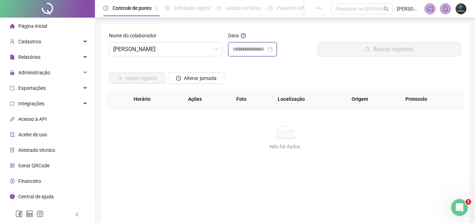
click at [254, 49] on input at bounding box center [249, 49] width 34 height 8
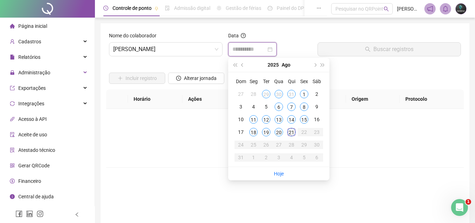
type input "**********"
click at [280, 136] on div "20" at bounding box center [279, 132] width 8 height 8
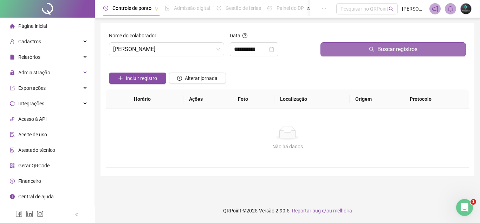
drag, startPoint x: 332, startPoint y: 56, endPoint x: 335, endPoint y: 53, distance: 4.2
click at [334, 53] on button "Buscar registros" at bounding box center [394, 49] width 146 height 14
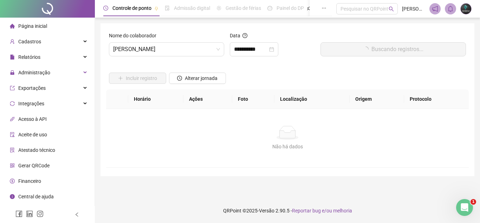
click at [340, 47] on button "Buscando registros..." at bounding box center [394, 49] width 146 height 14
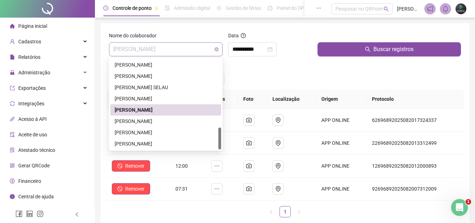
click at [177, 44] on span "[PERSON_NAME]" at bounding box center [165, 49] width 105 height 13
click at [152, 122] on div "[PERSON_NAME]" at bounding box center [166, 121] width 102 height 8
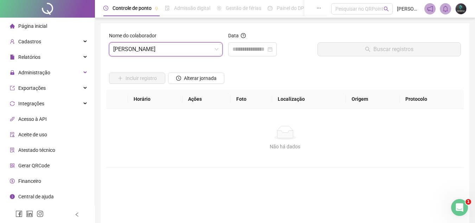
click at [223, 59] on div "Nome do colaborador [PERSON_NAME]" at bounding box center [165, 47] width 119 height 30
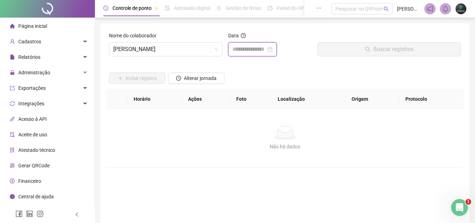
click at [245, 51] on input at bounding box center [249, 49] width 34 height 8
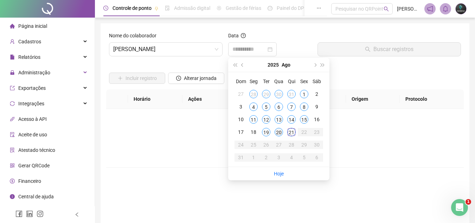
click at [280, 133] on div "20" at bounding box center [279, 132] width 8 height 8
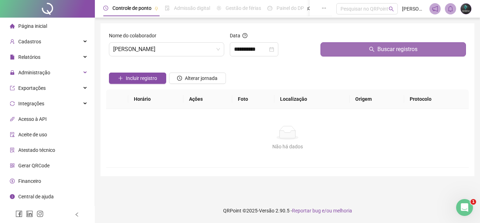
click at [358, 54] on button "Buscar registros" at bounding box center [394, 49] width 146 height 14
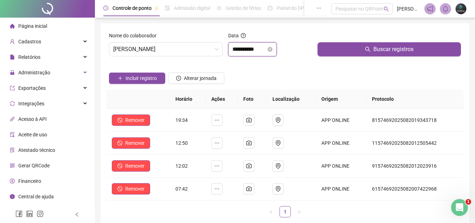
click at [256, 50] on input "**********" at bounding box center [249, 49] width 34 height 8
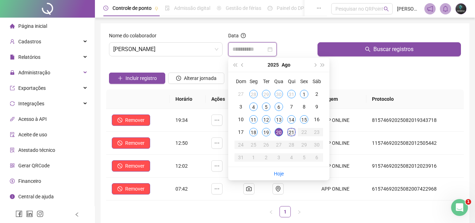
type input "**********"
click at [292, 130] on div "21" at bounding box center [291, 132] width 8 height 8
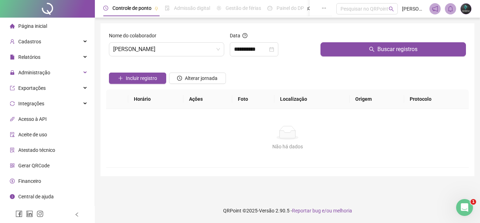
click at [344, 58] on div "Buscar registros" at bounding box center [393, 47] width 151 height 30
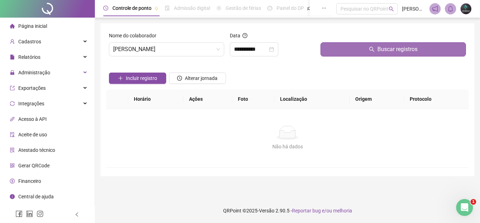
click at [349, 49] on button "Buscar registros" at bounding box center [394, 49] width 146 height 14
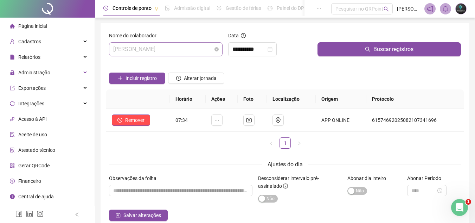
click at [185, 55] on span "[PERSON_NAME]" at bounding box center [165, 49] width 105 height 13
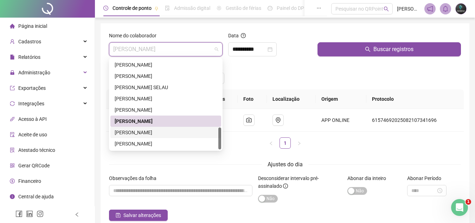
click at [158, 130] on div "[PERSON_NAME]" at bounding box center [166, 132] width 102 height 8
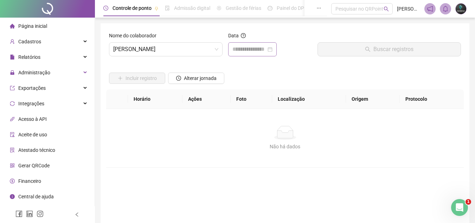
drag, startPoint x: 252, startPoint y: 63, endPoint x: 260, endPoint y: 49, distance: 15.7
click at [254, 59] on form "Nome do colaborador VALDINEI [PERSON_NAME] Data Buscar registros Incluir regist…" at bounding box center [285, 133] width 352 height 202
click at [260, 49] on input at bounding box center [249, 49] width 34 height 8
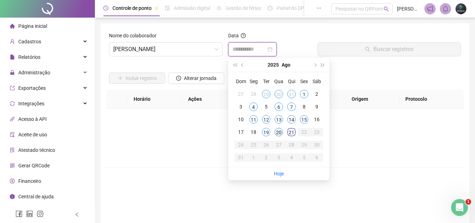
type input "**********"
click at [277, 133] on div "20" at bounding box center [279, 132] width 8 height 8
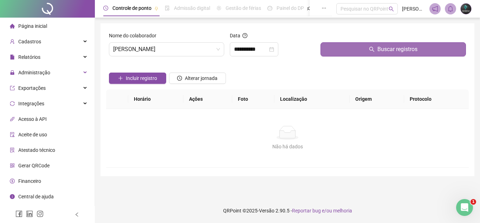
click at [366, 43] on button "Buscar registros" at bounding box center [394, 49] width 146 height 14
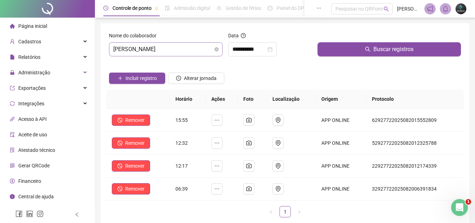
click at [183, 55] on span "[PERSON_NAME]" at bounding box center [165, 49] width 105 height 13
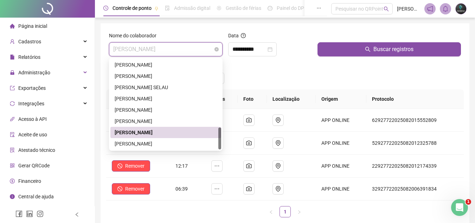
click at [184, 50] on span "[PERSON_NAME]" at bounding box center [165, 49] width 105 height 13
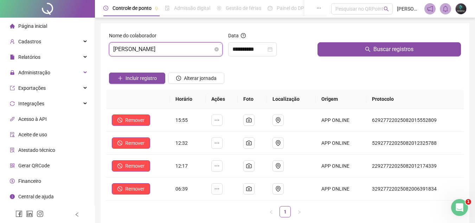
click at [185, 50] on span "[PERSON_NAME]" at bounding box center [165, 49] width 105 height 13
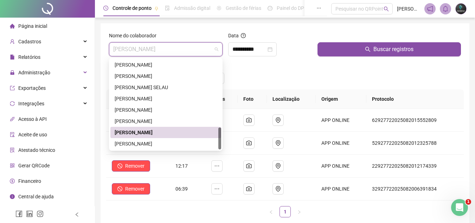
click at [280, 76] on div "Incluir registro Alterar jornada" at bounding box center [285, 75] width 355 height 27
click at [154, 52] on span "[PERSON_NAME]" at bounding box center [165, 49] width 105 height 13
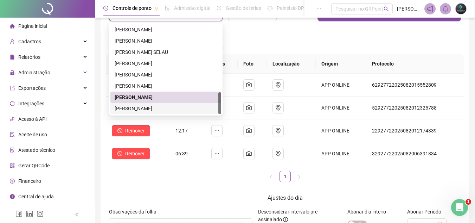
click at [143, 107] on div "[PERSON_NAME]" at bounding box center [166, 108] width 102 height 8
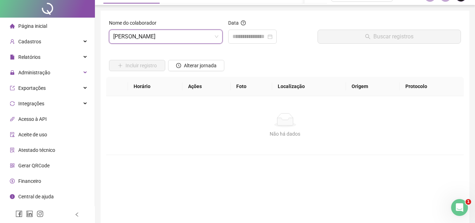
scroll to position [0, 0]
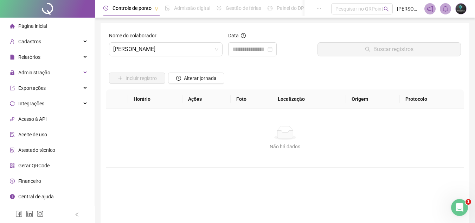
click at [268, 37] on div "Data" at bounding box center [270, 37] width 84 height 11
click at [263, 44] on div at bounding box center [252, 49] width 49 height 14
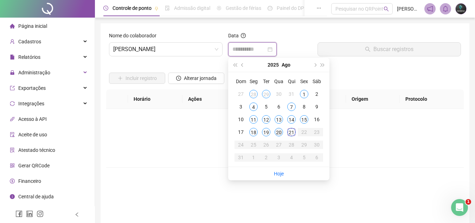
type input "**********"
click at [282, 134] on div "20" at bounding box center [279, 132] width 8 height 8
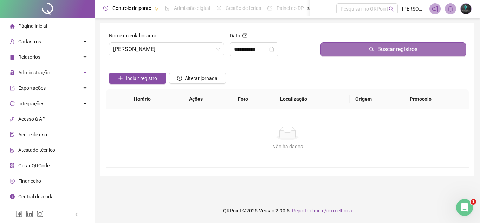
click at [341, 54] on button "Buscar registros" at bounding box center [394, 49] width 146 height 14
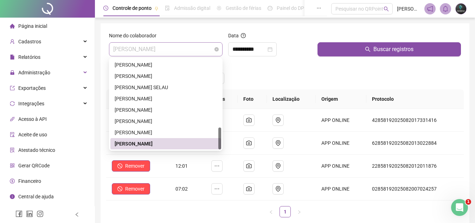
click at [176, 53] on span "[PERSON_NAME]" at bounding box center [165, 49] width 105 height 13
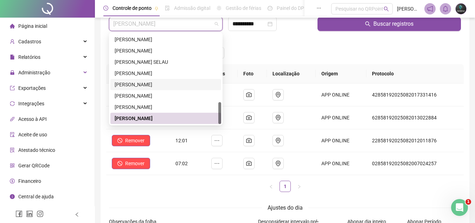
scroll to position [35, 0]
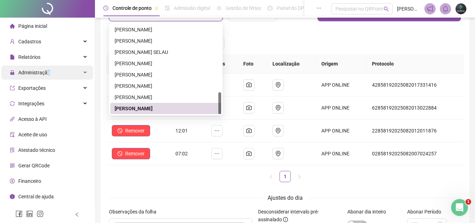
click at [46, 75] on span "Administração" at bounding box center [30, 72] width 40 height 14
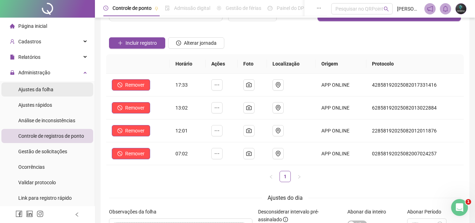
click at [57, 90] on li "Ajustes da folha" at bounding box center [47, 89] width 92 height 14
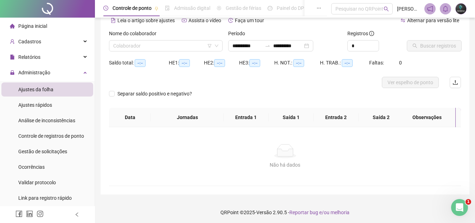
type input "**********"
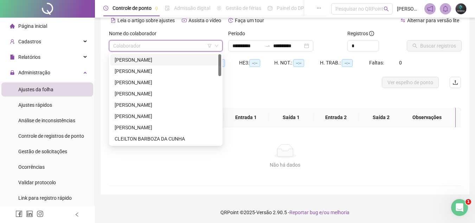
click at [165, 45] on input "search" at bounding box center [162, 45] width 99 height 11
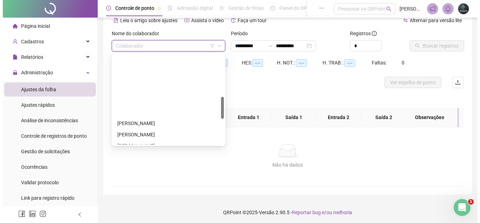
scroll to position [281, 0]
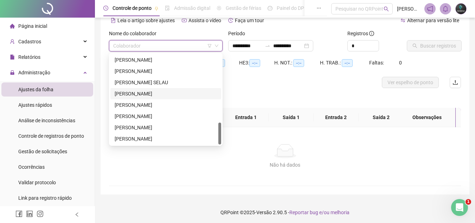
click at [148, 95] on div "[PERSON_NAME]" at bounding box center [166, 94] width 102 height 8
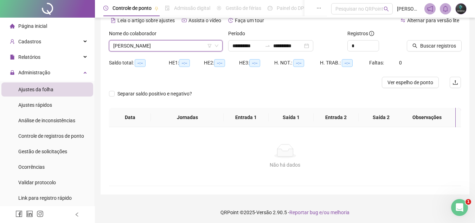
click at [421, 56] on div "Buscar registros" at bounding box center [434, 43] width 60 height 27
click at [427, 49] on span "Buscar registros" at bounding box center [438, 46] width 36 height 8
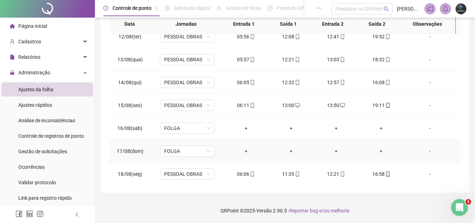
scroll to position [307, 0]
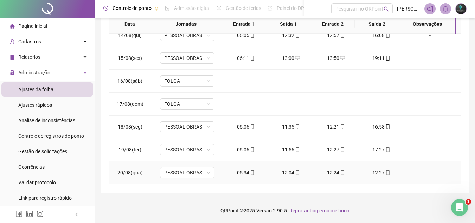
click at [371, 172] on div "12:27" at bounding box center [381, 172] width 34 height 8
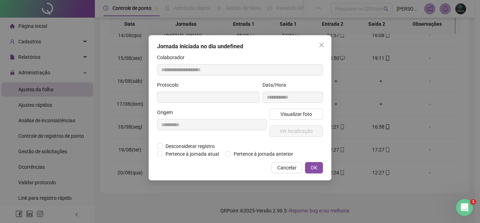
type input "**********"
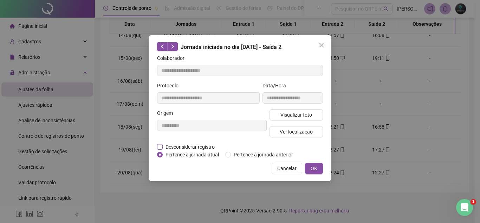
click at [196, 147] on span "Desconsiderar registro" at bounding box center [190, 147] width 55 height 8
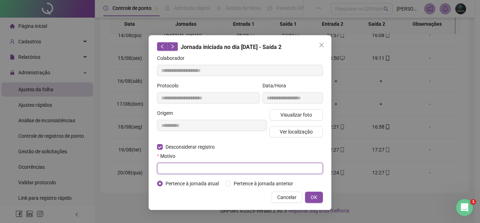
click at [190, 165] on input "text" at bounding box center [240, 167] width 166 height 11
type input "**********"
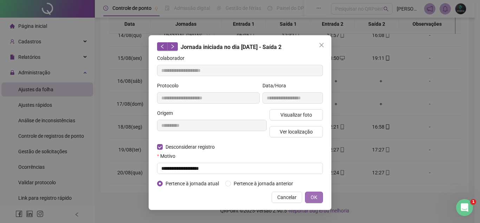
click at [313, 194] on span "OK" at bounding box center [314, 197] width 7 height 8
drag, startPoint x: 319, startPoint y: 199, endPoint x: 321, endPoint y: 204, distance: 5.0
click at [321, 204] on div "**********" at bounding box center [240, 122] width 183 height 174
click at [317, 196] on span "OK" at bounding box center [314, 197] width 7 height 8
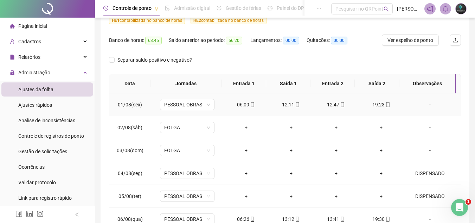
scroll to position [0, 0]
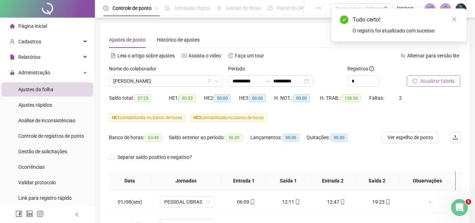
click at [425, 85] on button "Atualizar tabela" at bounding box center [433, 80] width 53 height 11
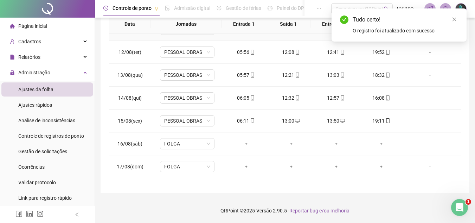
scroll to position [307, 0]
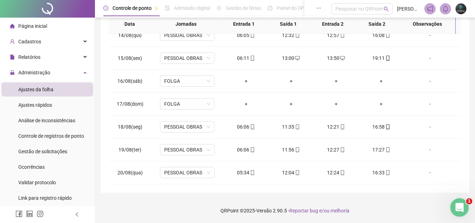
click at [459, 217] on footer "QRPoint © 2025 - Versão 2.90.5 - Reportar bug e/ou melhoria" at bounding box center [285, 210] width 380 height 25
click at [460, 212] on div "Abertura do Messenger da Intercom" at bounding box center [458, 205] width 23 height 23
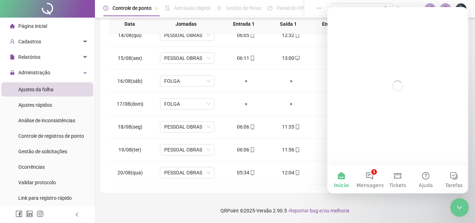
scroll to position [0, 0]
click at [370, 180] on button "1 Mensagens" at bounding box center [370, 179] width 28 height 28
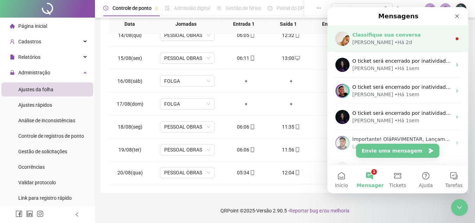
click at [410, 37] on div "Classifique sua conversa" at bounding box center [401, 34] width 99 height 7
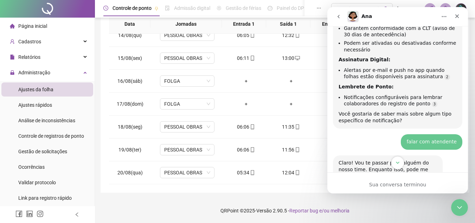
scroll to position [336, 0]
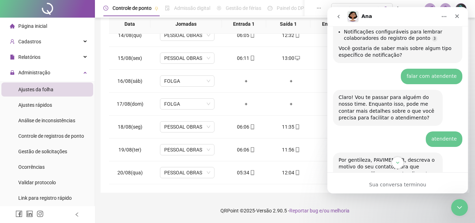
click at [404, 170] on div "Por gentileza, PAVIMENTAR, descreva o motivo do seu contato, para que possamos …" at bounding box center [388, 166] width 98 height 21
click at [398, 159] on button "Scroll to bottom" at bounding box center [397, 162] width 13 height 13
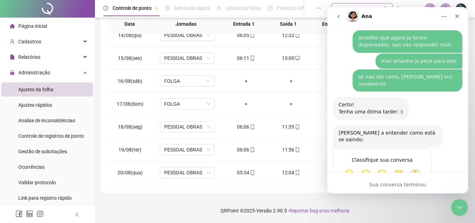
scroll to position [849, 0]
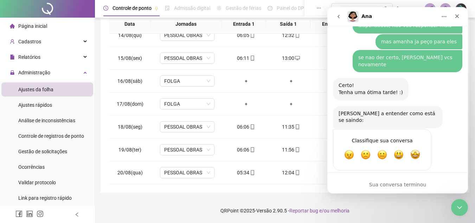
click at [334, 17] on button "go back" at bounding box center [338, 16] width 13 height 13
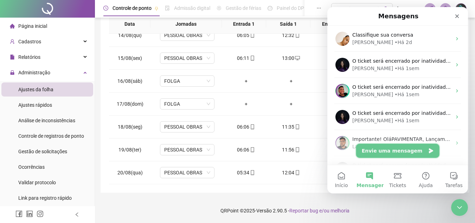
click at [390, 150] on button "Envie uma mensagem" at bounding box center [397, 150] width 83 height 14
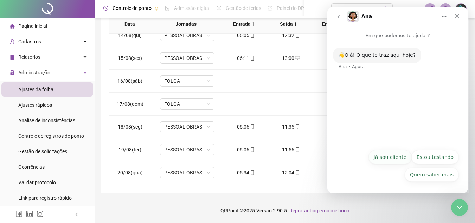
click at [382, 156] on button "Já sou cliente" at bounding box center [390, 157] width 43 height 14
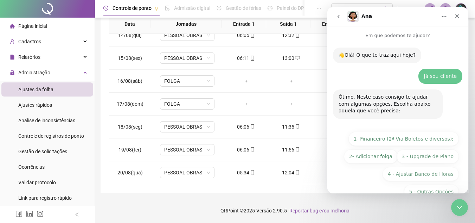
scroll to position [17, 0]
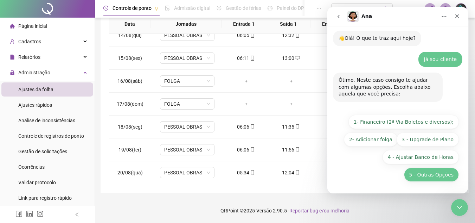
click at [437, 175] on button "5 - Outras Opções" at bounding box center [431, 174] width 55 height 14
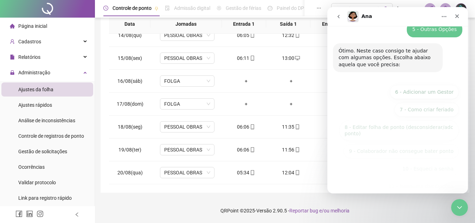
scroll to position [114, 0]
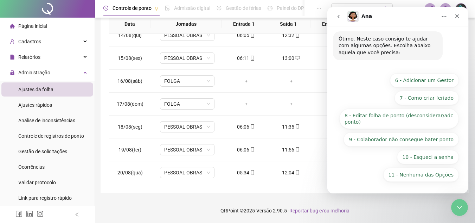
click at [437, 175] on button "11 - Nenhuma das Opções" at bounding box center [421, 174] width 76 height 14
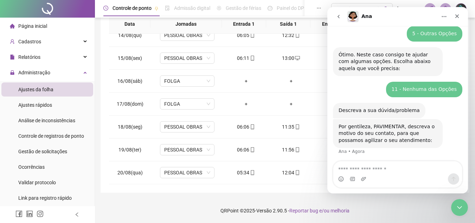
scroll to position [100, 0]
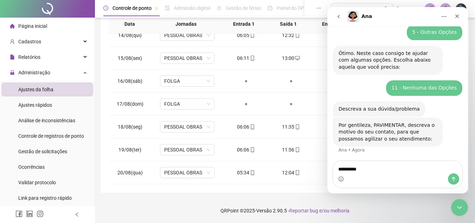
type textarea "**********"
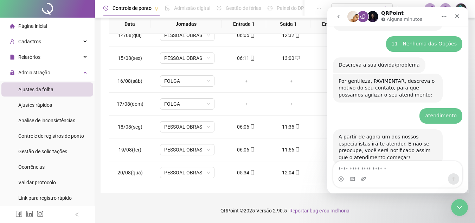
scroll to position [182, 0]
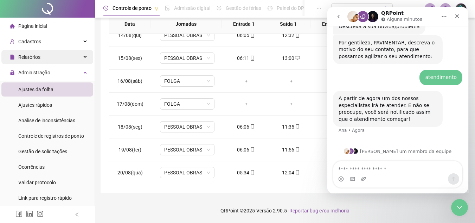
click at [39, 57] on span "Relatórios" at bounding box center [29, 57] width 22 height 6
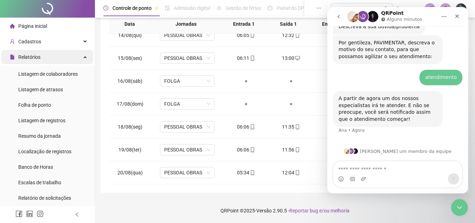
click at [39, 57] on span "Relatórios" at bounding box center [29, 57] width 22 height 6
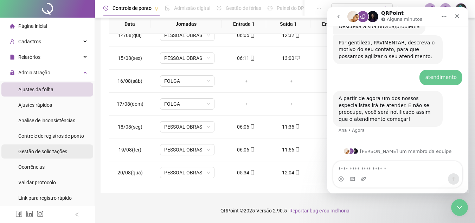
click at [40, 154] on div "Gestão de solicitações" at bounding box center [42, 151] width 49 height 14
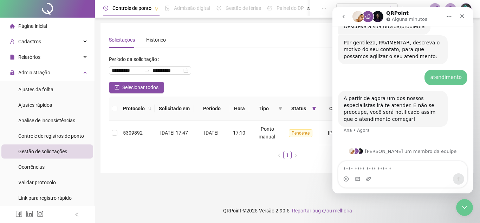
click at [472, 216] on footer "QRPoint © 2025 - Versão 2.90.5 - Reportar bug e/ou melhoria" at bounding box center [287, 210] width 385 height 25
click at [467, 210] on icon "Encerramento do Messenger da Intercom" at bounding box center [464, 206] width 8 height 8
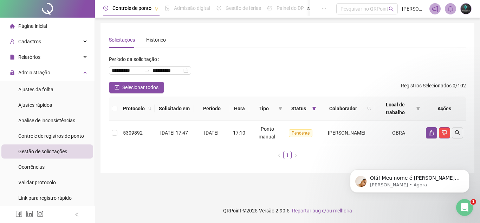
scroll to position [233, 0]
click at [468, 203] on div "Abertura do Messenger da Intercom" at bounding box center [463, 205] width 23 height 23
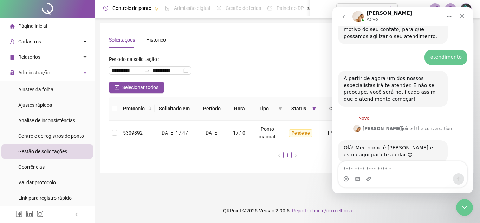
scroll to position [245, 0]
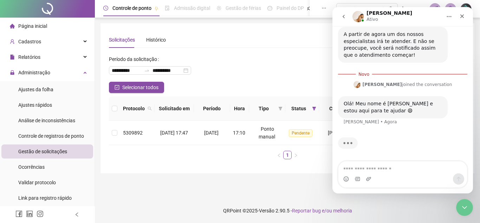
click at [372, 168] on textarea "Envie uma mensagem..." at bounding box center [403, 167] width 129 height 12
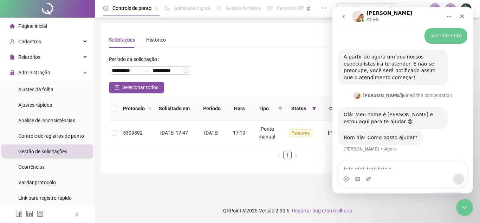
scroll to position [222, 0]
type textarea "**********"
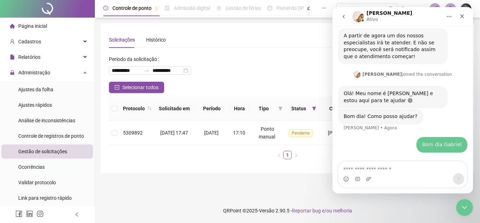
click at [373, 177] on div "Messenger da Intercom" at bounding box center [403, 178] width 129 height 11
click at [372, 178] on div "Messenger da Intercom" at bounding box center [403, 178] width 129 height 11
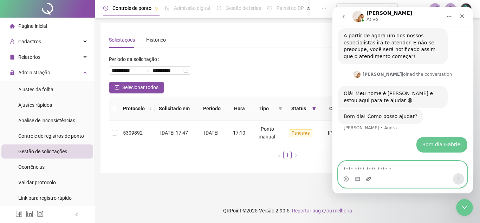
click at [369, 178] on icon "Upload do anexo" at bounding box center [368, 179] width 5 height 4
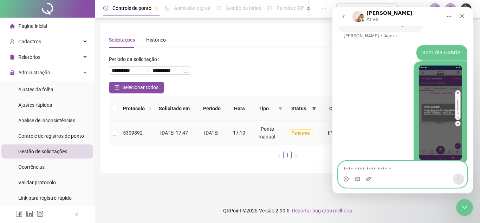
scroll to position [347, 0]
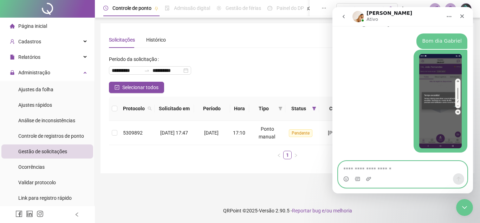
click at [363, 168] on textarea "Envie uma mensagem..." at bounding box center [403, 167] width 129 height 12
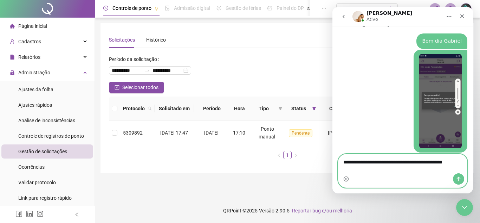
scroll to position [354, 0]
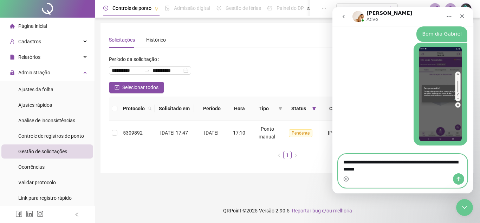
type textarea "**********"
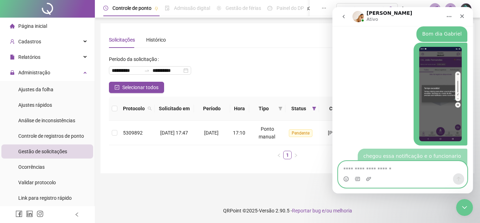
scroll to position [370, 0]
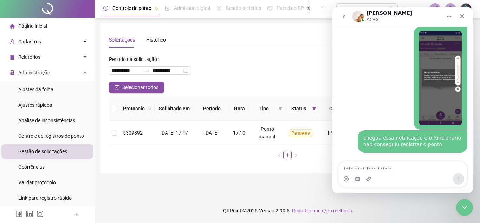
click at [427, 111] on img "PAVIMENTAR diz…" at bounding box center [441, 78] width 43 height 94
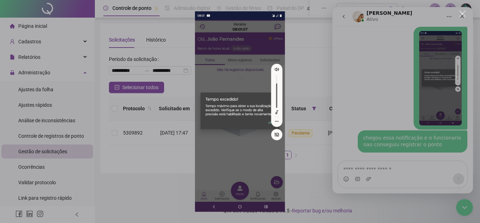
scroll to position [0, 0]
click at [314, 105] on div "Messenger da Intercom" at bounding box center [240, 111] width 480 height 223
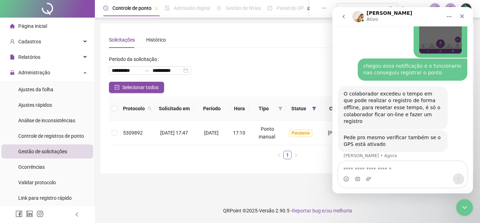
scroll to position [434, 0]
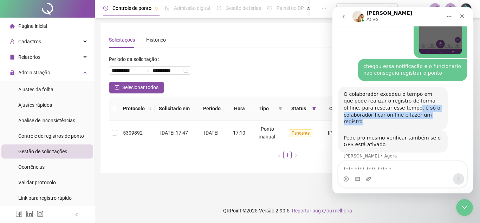
drag, startPoint x: 396, startPoint y: 110, endPoint x: 411, endPoint y: 116, distance: 16.6
click at [411, 116] on div "O colaborador excedeu o tempo em que pode realizar o registro de forma offline,…" at bounding box center [393, 108] width 98 height 34
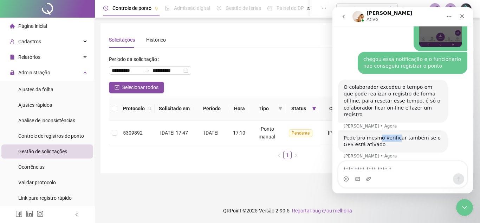
drag, startPoint x: 377, startPoint y: 131, endPoint x: 399, endPoint y: 134, distance: 21.9
click at [396, 134] on div "Pede pro mesmo verificar também se o GPS está ativado" at bounding box center [393, 141] width 98 height 14
click at [412, 134] on div "Pede pro mesmo verificar também se o GPS está ativado" at bounding box center [393, 141] width 98 height 14
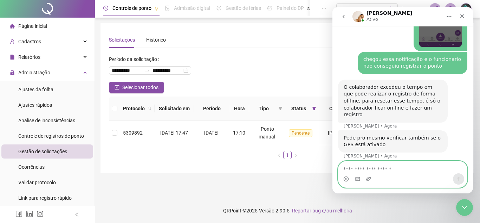
click at [377, 167] on textarea "Envie uma mensagem..." at bounding box center [403, 167] width 129 height 12
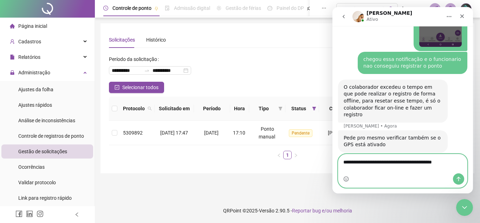
type textarea "**********"
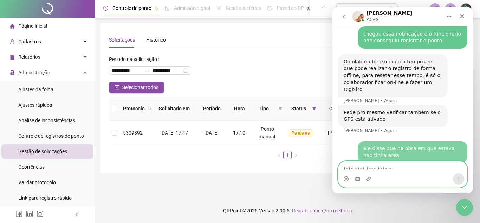
scroll to position [469, 0]
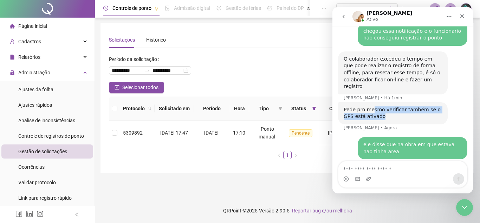
drag, startPoint x: 375, startPoint y: 102, endPoint x: 395, endPoint y: 108, distance: 21.6
click at [395, 108] on div "Pede pro mesmo verificar também se o GPS está ativado" at bounding box center [393, 113] width 98 height 14
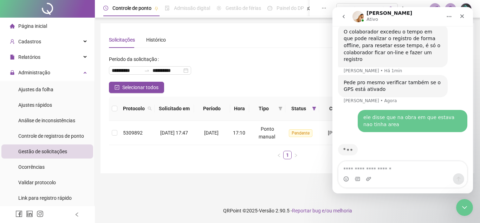
click at [292, 76] on div "**********" at bounding box center [287, 67] width 357 height 28
click at [457, 205] on div "Encerramento do Messenger da Intercom" at bounding box center [463, 206] width 17 height 17
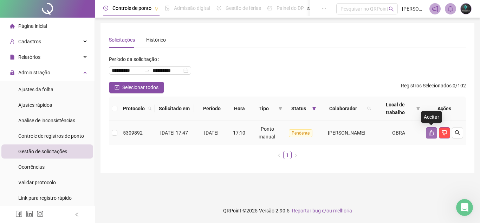
click at [430, 134] on icon "like" at bounding box center [431, 132] width 5 height 5
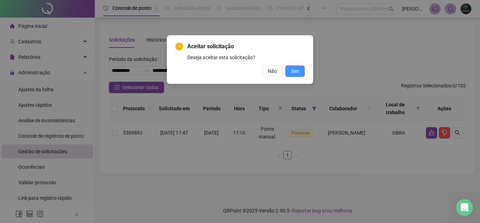
click at [302, 74] on button "Sim" at bounding box center [295, 70] width 19 height 11
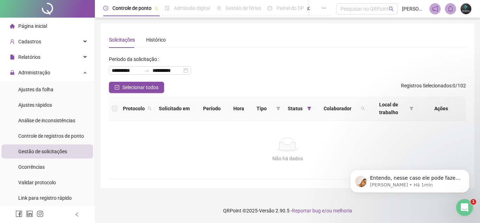
scroll to position [504, 0]
click at [465, 199] on div "Abertura do Messenger da Intercom" at bounding box center [463, 205] width 23 height 23
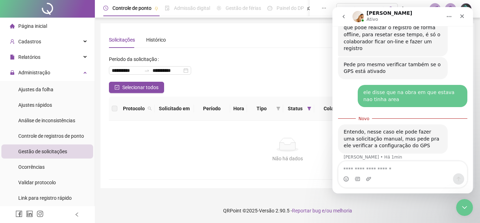
scroll to position [508, 0]
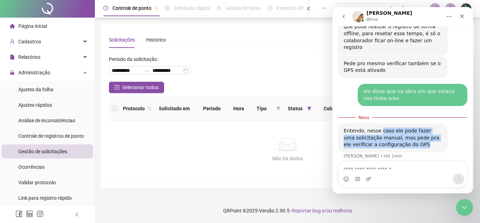
drag, startPoint x: 379, startPoint y: 126, endPoint x: 407, endPoint y: 137, distance: 30.0
click at [407, 137] on div "Entendo, nesse caso ele pode fazer uma solicitação manual, mas pede pra ele ver…" at bounding box center [393, 137] width 98 height 21
click at [404, 140] on div "Entendo, nesse caso ele pode fazer uma solicitação manual, mas pede pra ele ver…" at bounding box center [393, 137] width 98 height 21
drag, startPoint x: 398, startPoint y: 139, endPoint x: 351, endPoint y: 122, distance: 49.8
click at [351, 127] on div "Entendo, nesse caso ele pode fazer uma solicitação manual, mas pede pra ele ver…" at bounding box center [393, 137] width 98 height 21
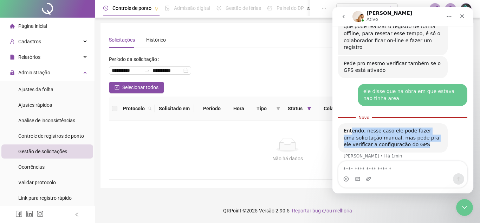
click at [373, 133] on div "Entendo, nesse caso ele pode fazer uma solicitação manual, mas pede pra ele ver…" at bounding box center [393, 137] width 98 height 21
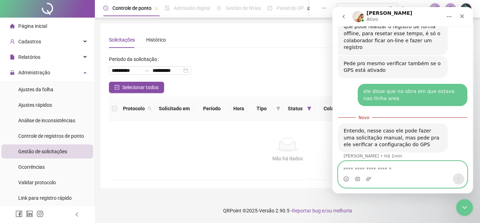
click at [378, 170] on textarea "Envie uma mensagem..." at bounding box center [403, 167] width 129 height 12
type textarea "**********"
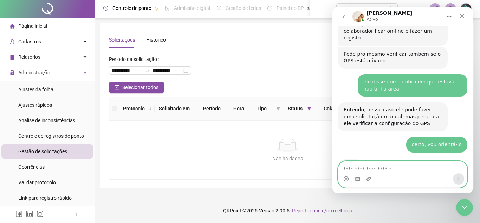
scroll to position [555, 0]
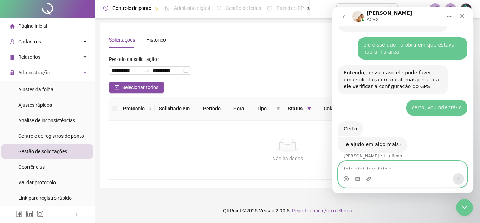
click at [383, 166] on textarea "Envie uma mensagem..." at bounding box center [403, 167] width 129 height 12
type textarea "**********"
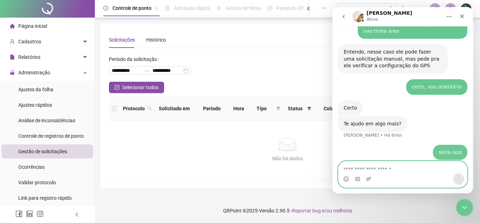
scroll to position [576, 0]
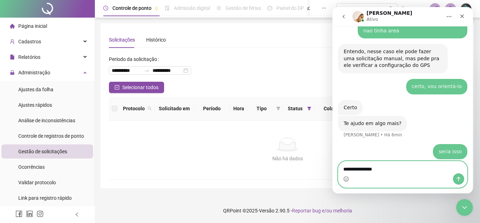
type textarea "**********"
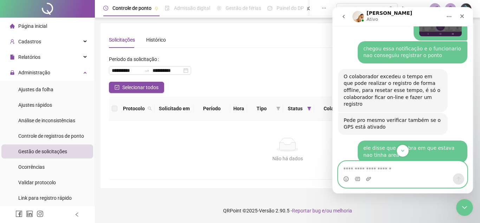
scroll to position [451, 0]
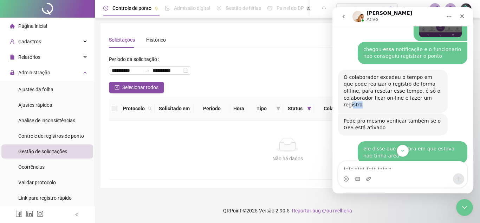
drag, startPoint x: 414, startPoint y: 98, endPoint x: 405, endPoint y: 97, distance: 9.2
click at [405, 97] on div "O colaborador excedeu o tempo em que pode realizar o registro de forma offline,…" at bounding box center [393, 91] width 98 height 34
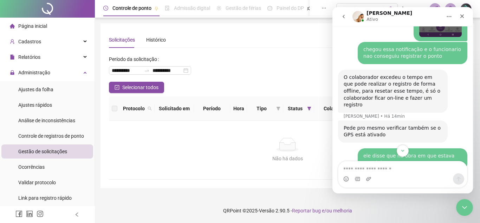
click at [387, 87] on div "O colaborador excedeu o tempo em que pode realizar o registro de forma offline,…" at bounding box center [393, 91] width 98 height 34
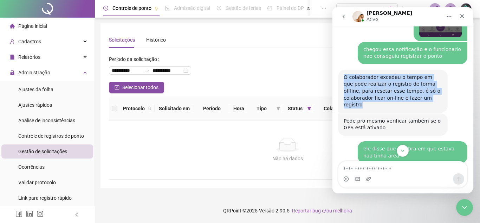
drag, startPoint x: 345, startPoint y: 77, endPoint x: 414, endPoint y: 97, distance: 71.5
click at [414, 97] on div "O colaborador excedeu o tempo em que pode realizar o registro de forma offline,…" at bounding box center [393, 91] width 98 height 34
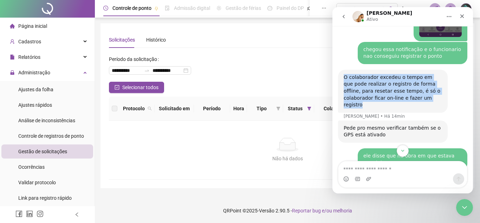
copy div "O colaborador excedeu o tempo em que pode realizar o registro de forma offline,…"
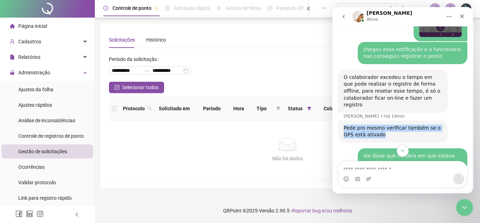
drag, startPoint x: 372, startPoint y: 128, endPoint x: 320, endPoint y: 119, distance: 53.3
click html "[PERSON_NAME] Em que podemos te ajudar? 👋Olá! O que te traz aqui hoje? [PERSON_…"
copy div "Pede pro mesmo verificar também se o GPS está ativado"
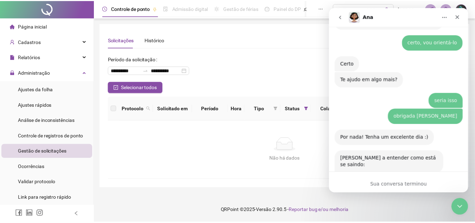
scroll to position [678, 0]
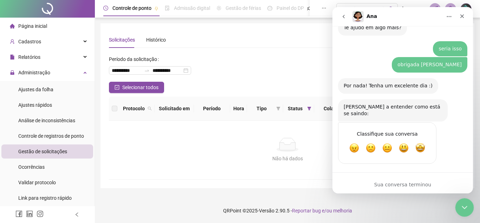
click at [460, 202] on icon "Encerramento do Messenger da Intercom" at bounding box center [464, 206] width 8 height 8
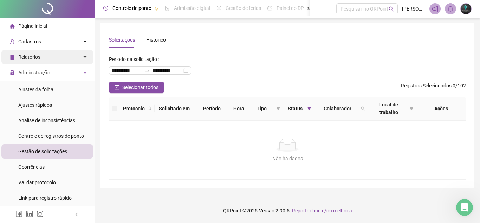
drag, startPoint x: 48, startPoint y: 22, endPoint x: 76, endPoint y: 55, distance: 43.7
click at [48, 22] on li "Página inicial" at bounding box center [47, 26] width 92 height 14
